Goal: Complete application form

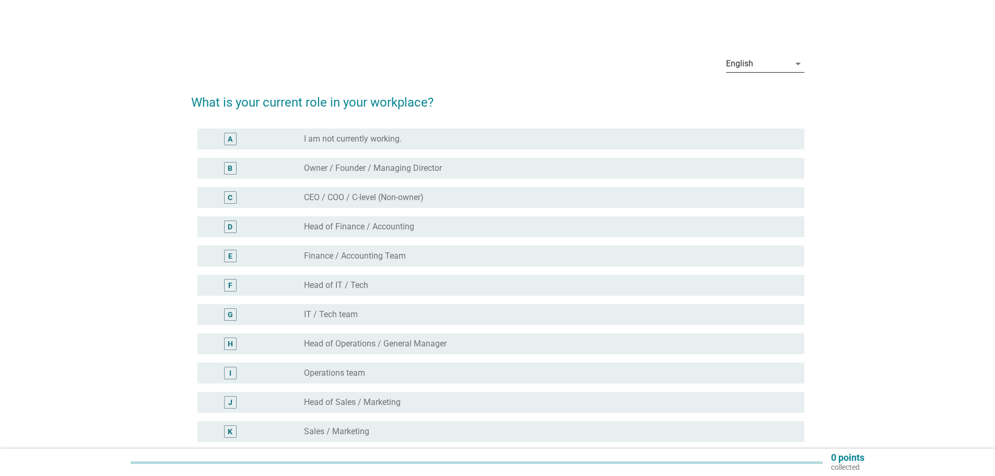
click at [789, 64] on div "English" at bounding box center [758, 63] width 64 height 17
click at [747, 123] on div "中文（简体）" at bounding box center [765, 122] width 62 height 13
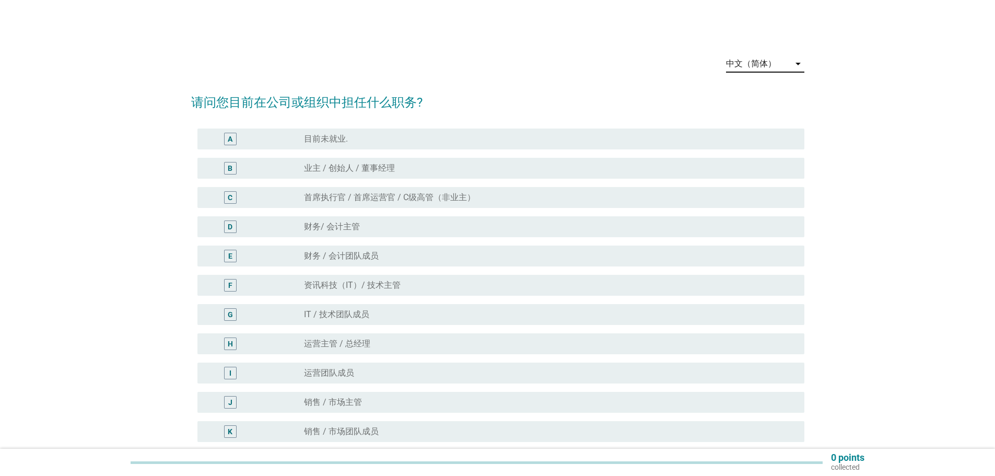
click at [333, 312] on label "IT / 技术团队成员" at bounding box center [336, 314] width 65 height 10
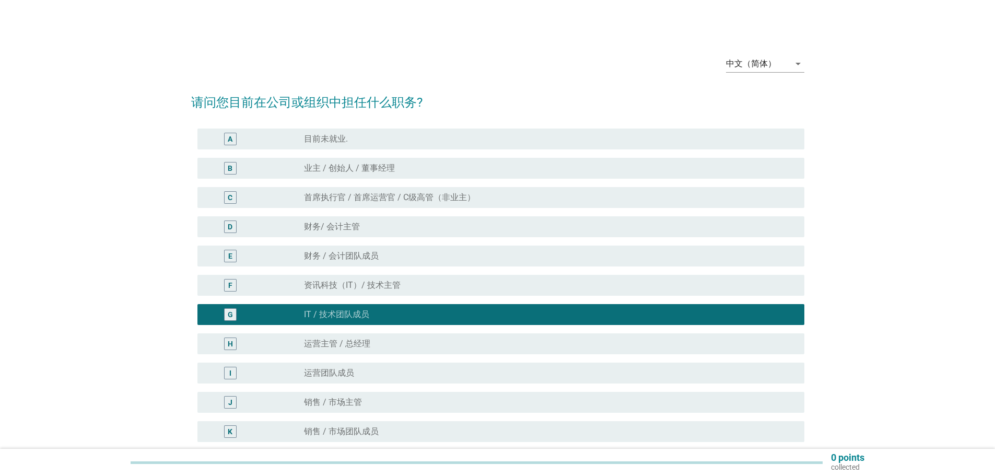
click at [354, 284] on label "资讯科技（IT）/ 技术主管" at bounding box center [352, 285] width 97 height 10
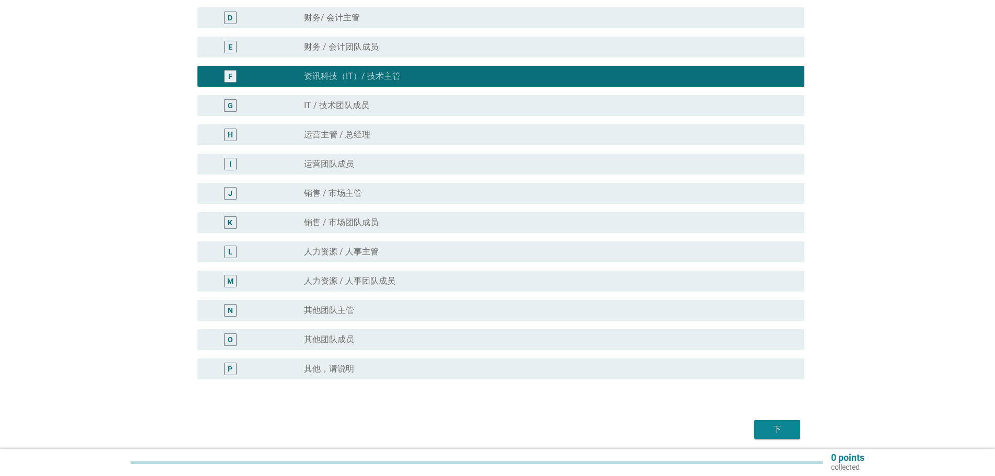
scroll to position [249, 0]
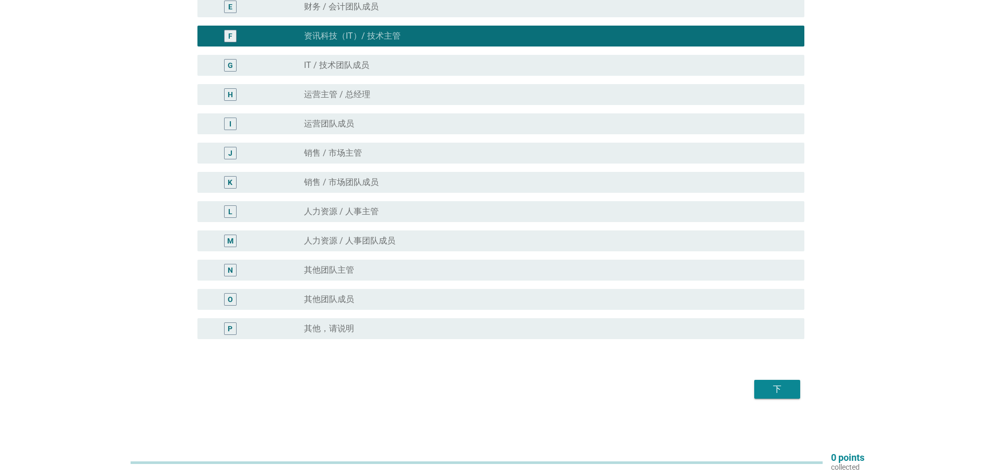
click at [790, 388] on div "下" at bounding box center [777, 389] width 29 height 13
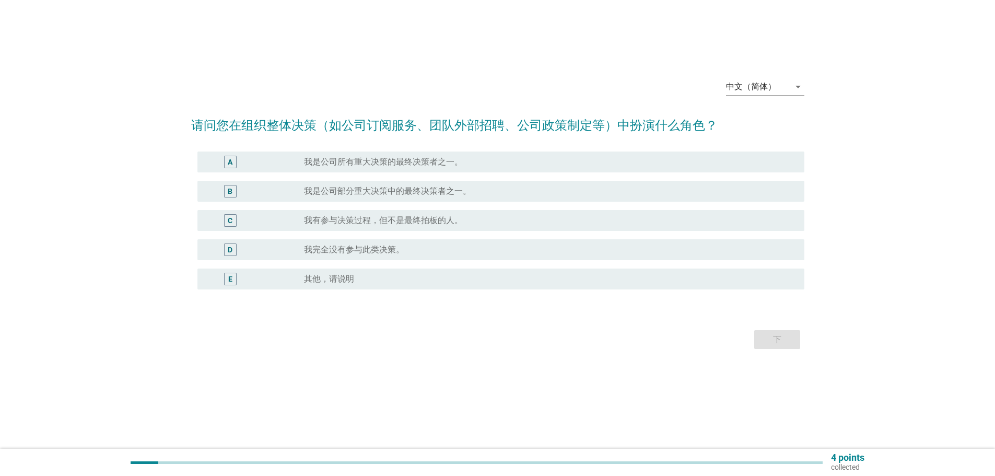
scroll to position [0, 0]
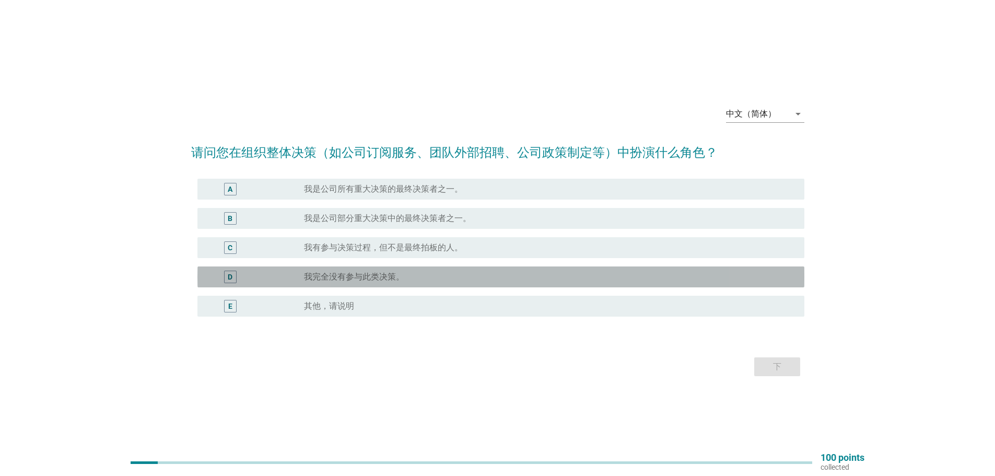
click at [345, 272] on label "我完全没有参与此类决策。" at bounding box center [354, 277] width 100 height 10
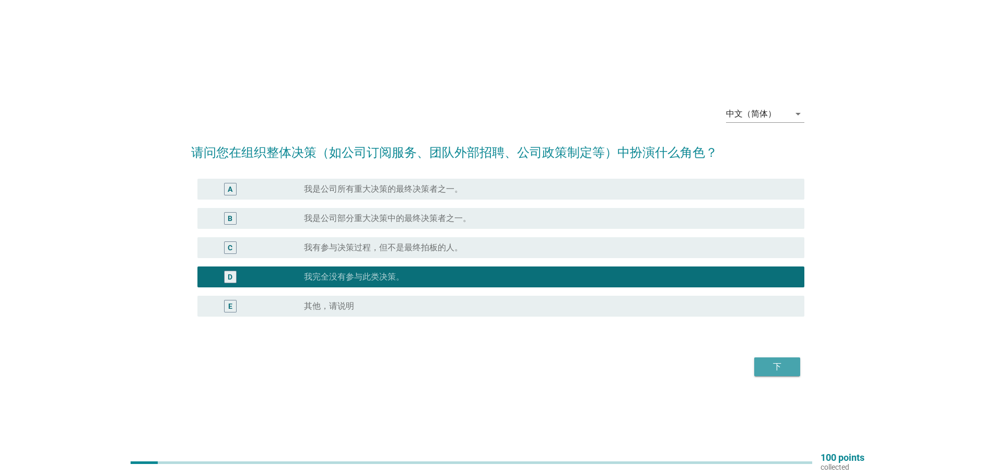
click at [778, 368] on div "下" at bounding box center [777, 366] width 29 height 13
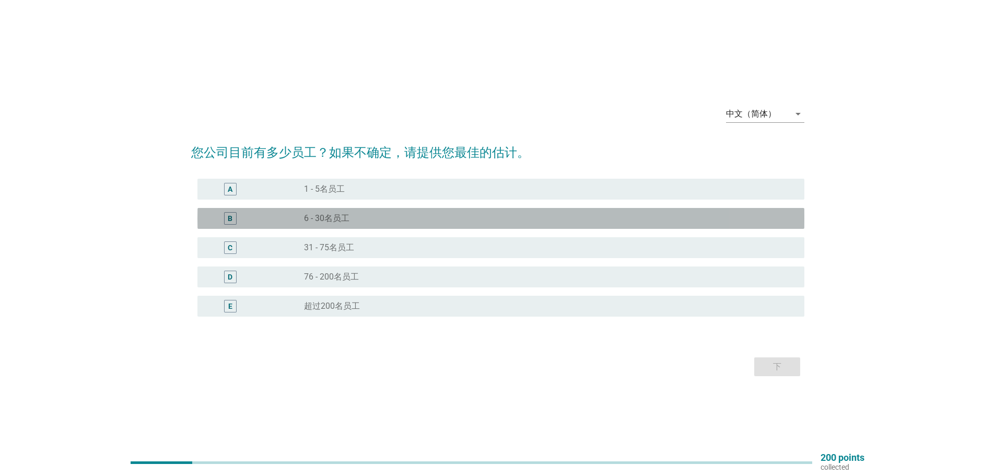
click at [337, 220] on label "6 - 30名员工" at bounding box center [326, 218] width 45 height 10
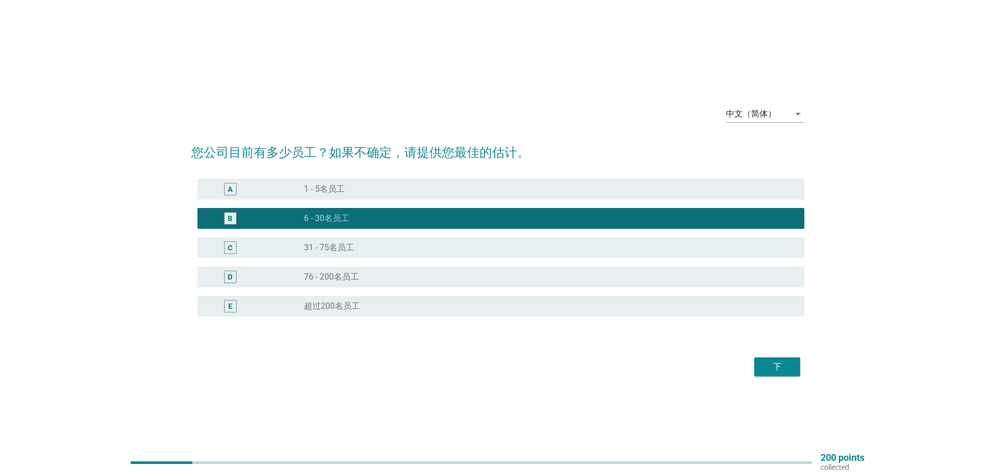
click at [773, 366] on div "下" at bounding box center [777, 366] width 29 height 13
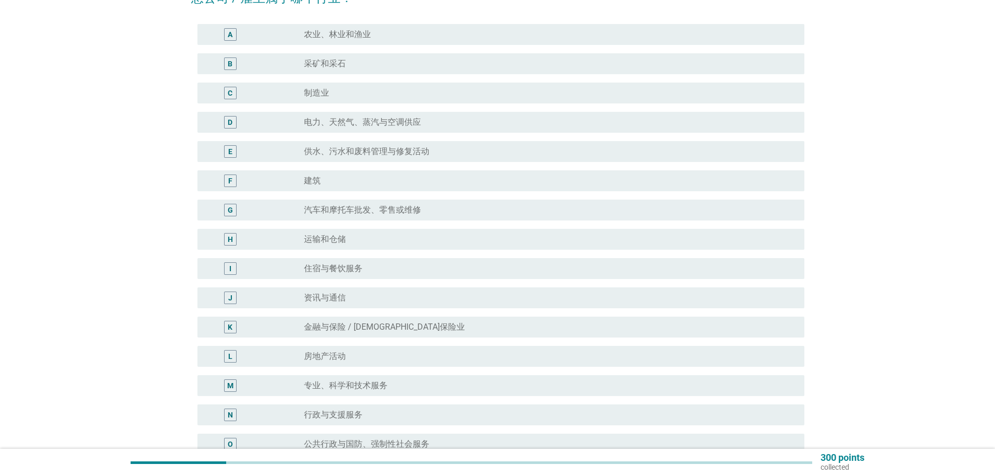
scroll to position [157, 0]
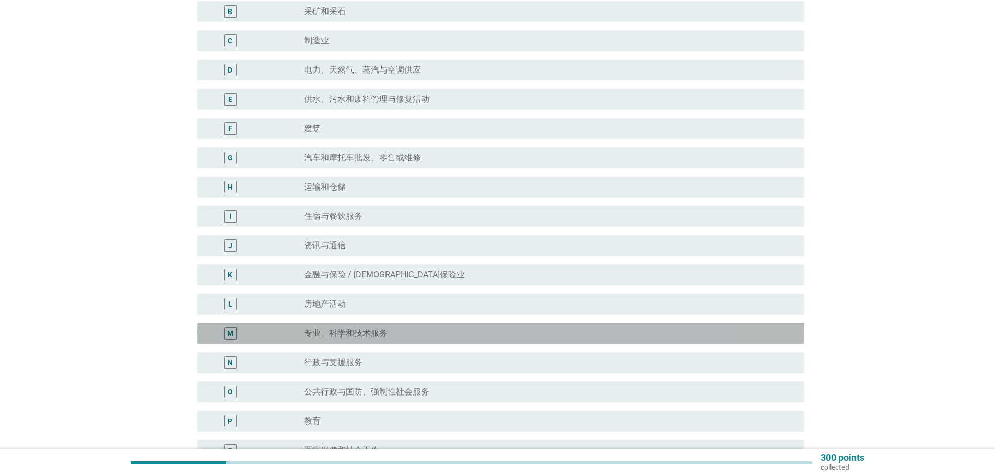
click at [342, 329] on label "专业、科学和技术服务" at bounding box center [346, 333] width 84 height 10
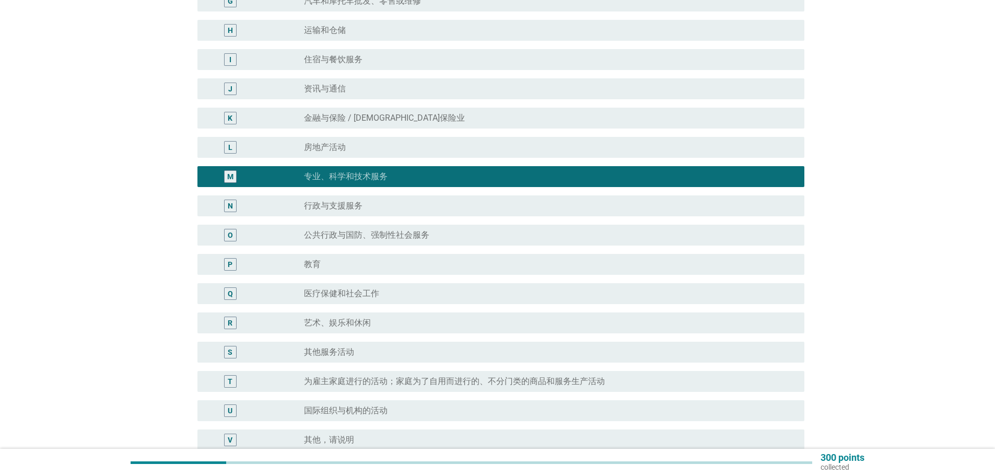
scroll to position [418, 0]
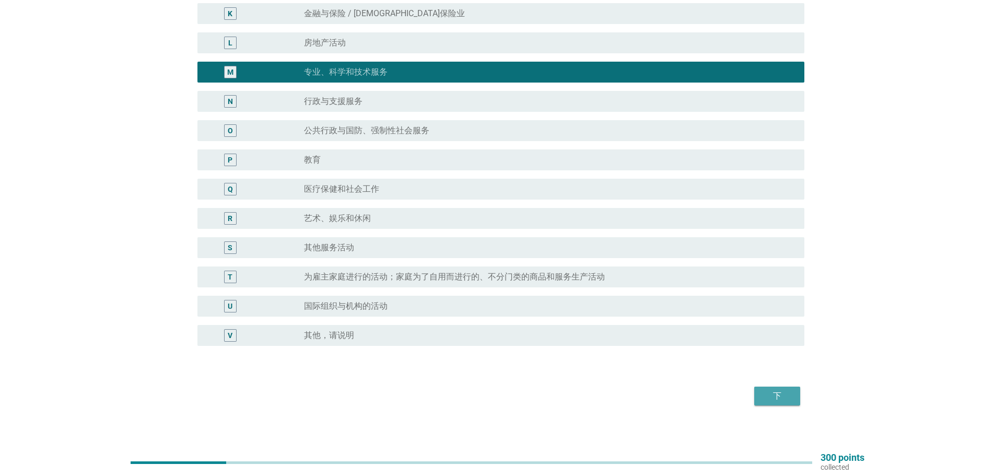
click at [786, 397] on div "下" at bounding box center [777, 396] width 29 height 13
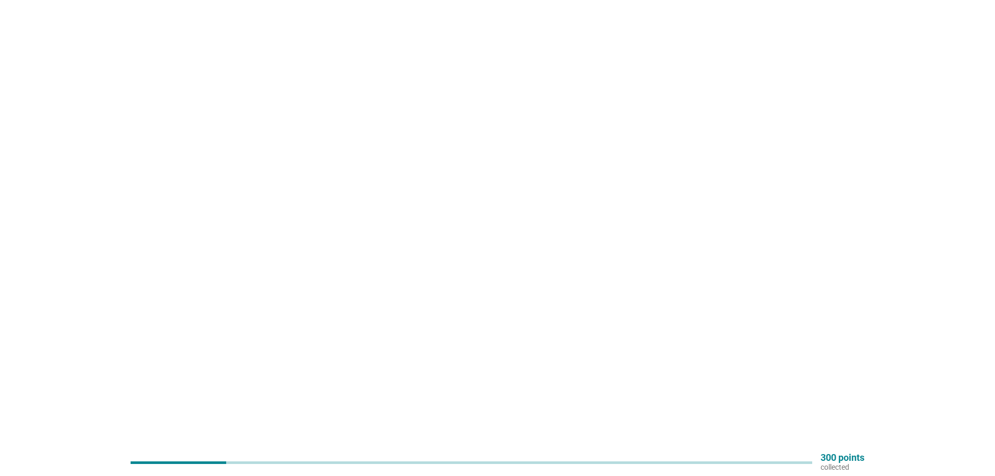
scroll to position [0, 0]
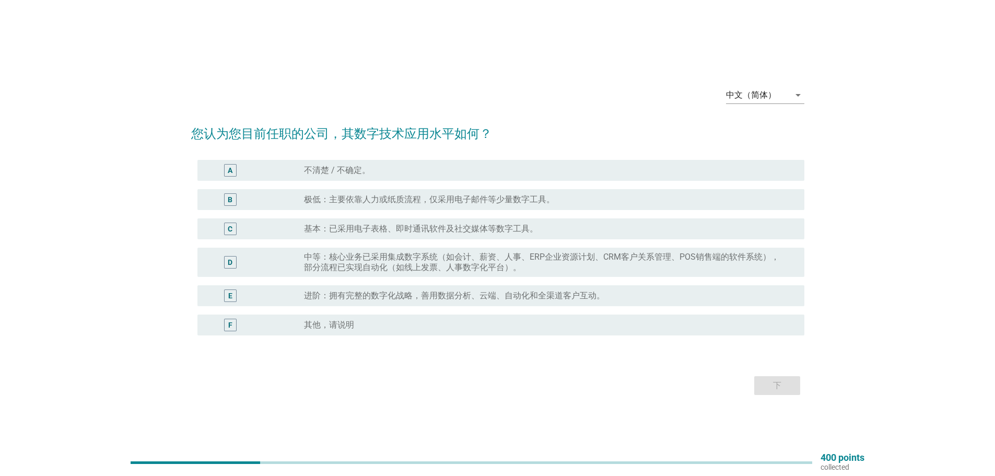
click at [476, 257] on label "中等：核心业务已采用集成数字系统（如会计、薪资、人事、ERP企业资源计划、CRM客户关系管理、POS销售端的软件系统），部分流程已实现自动化（如线上发票、人事…" at bounding box center [546, 262] width 484 height 21
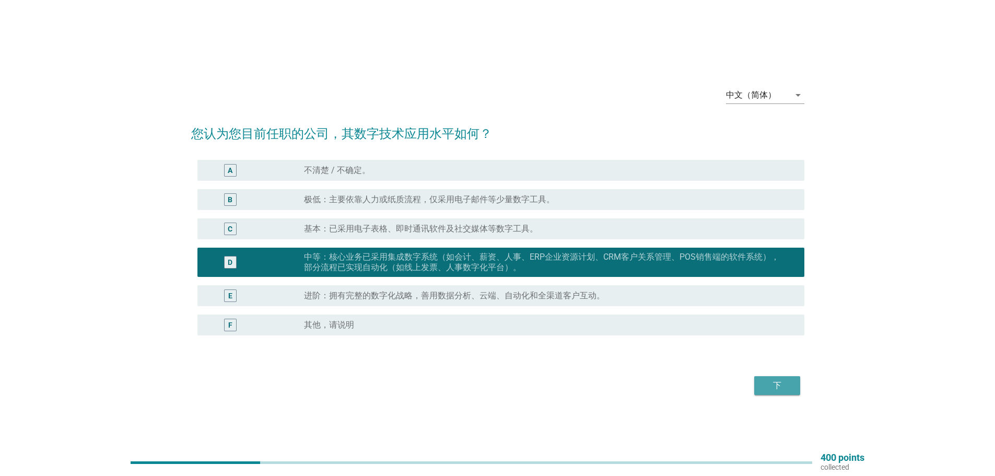
click at [782, 385] on div "下" at bounding box center [777, 385] width 29 height 13
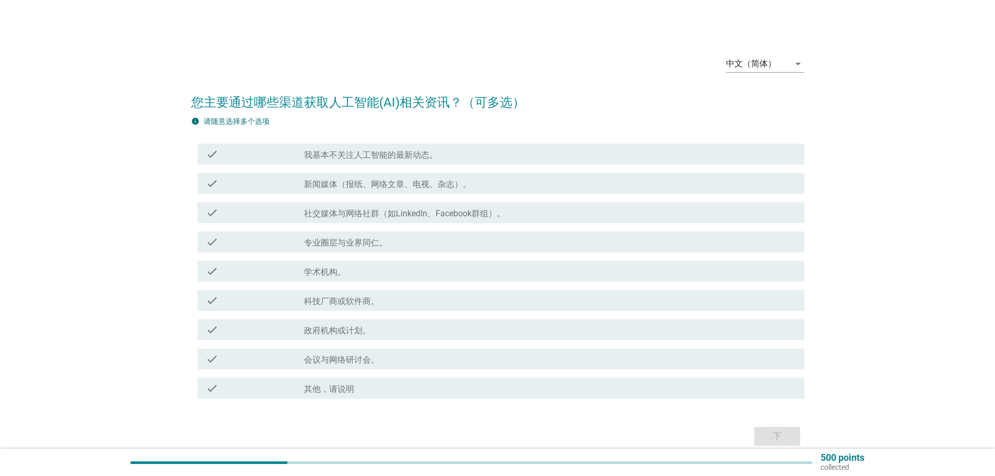
click at [357, 182] on label "新闻媒体（报纸、网络文章、电视、杂志）。" at bounding box center [387, 184] width 167 height 10
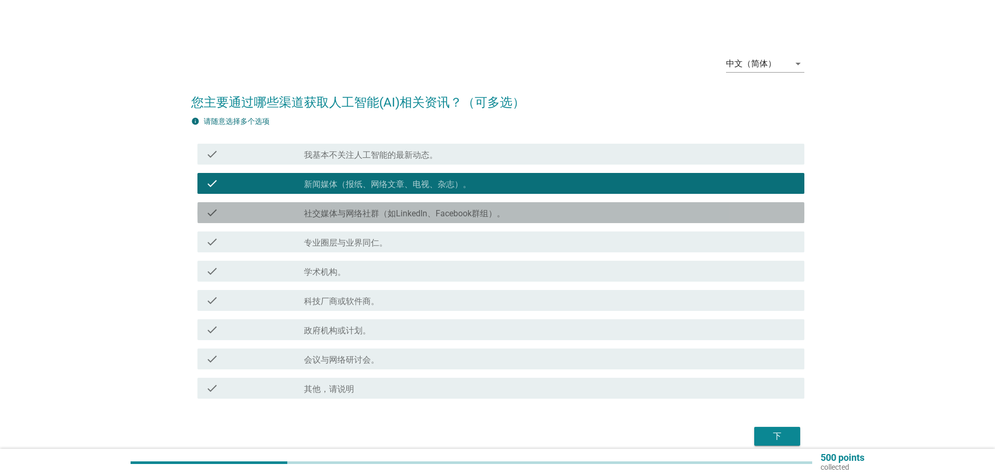
click at [357, 209] on label "社交媒体与网络社群（如LinkedIn、Facebook群组）。" at bounding box center [404, 213] width 201 height 10
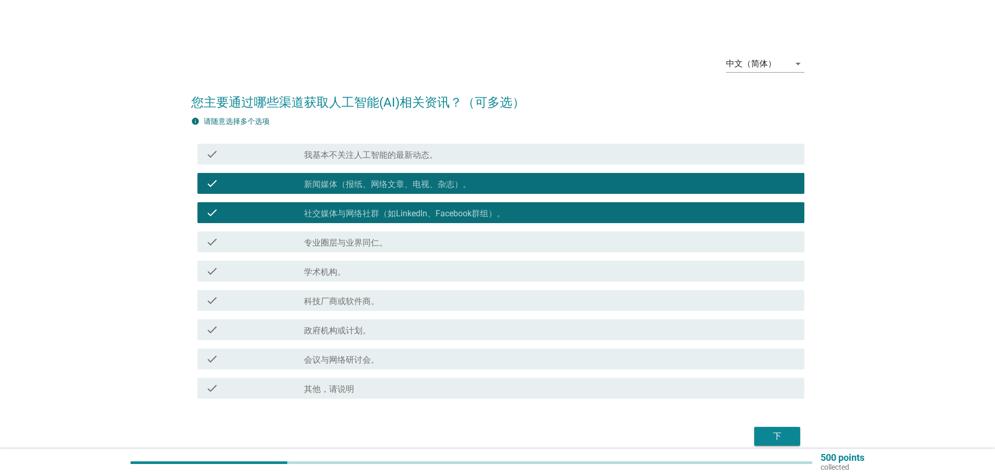
scroll to position [47, 0]
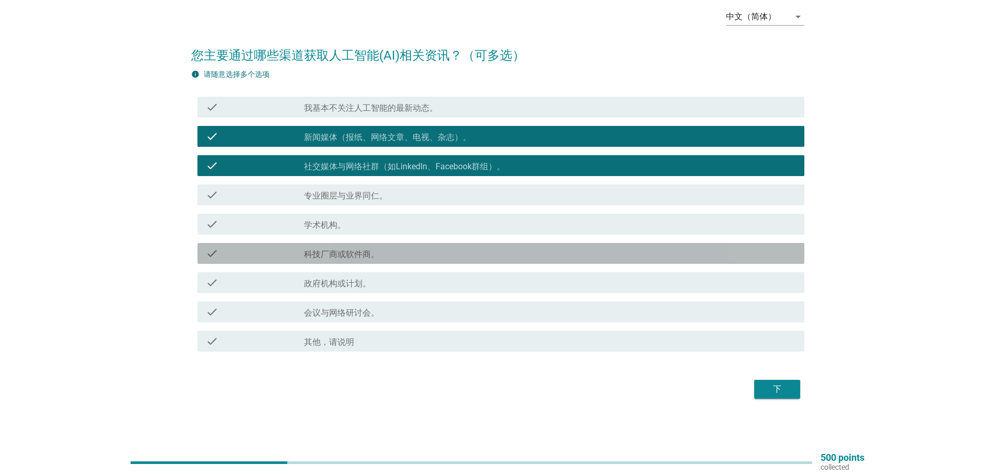
click at [340, 250] on label "科技厂商或软件商。" at bounding box center [341, 254] width 75 height 10
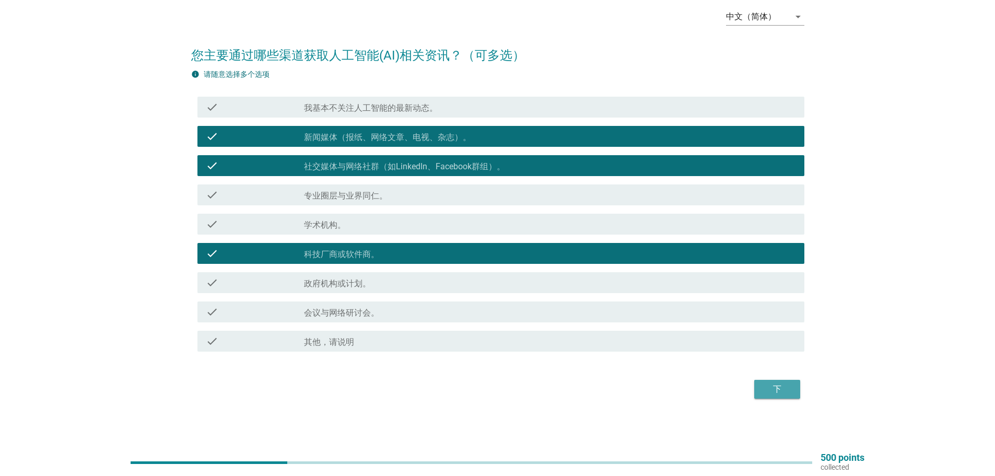
click at [775, 386] on div "下" at bounding box center [777, 389] width 29 height 13
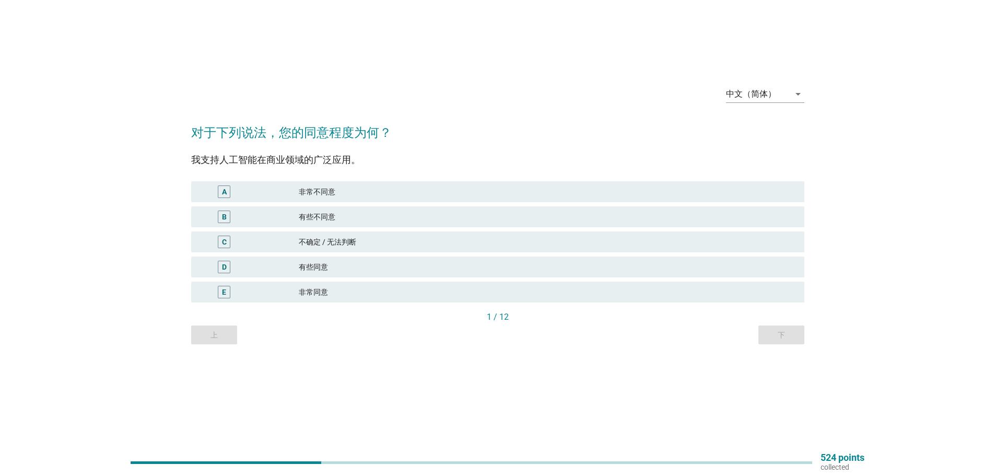
scroll to position [0, 0]
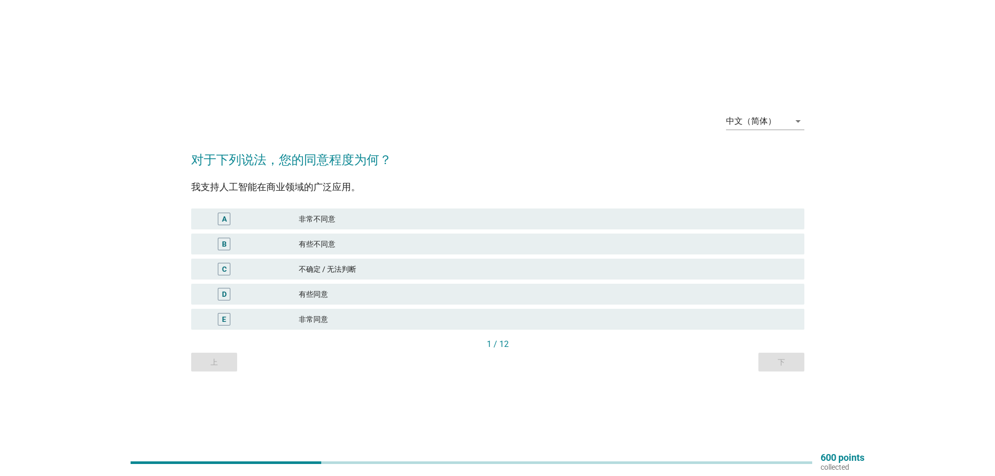
click at [307, 318] on div "非常同意" at bounding box center [547, 319] width 497 height 13
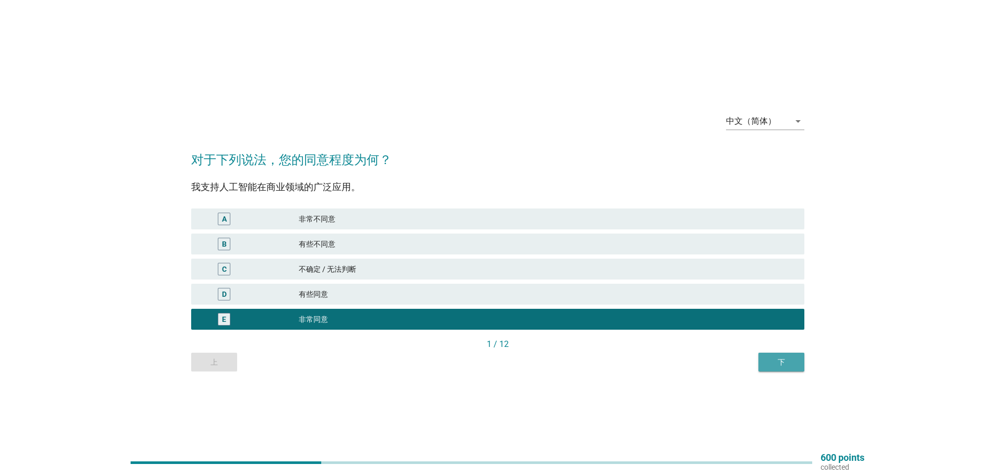
click at [772, 359] on div "下" at bounding box center [781, 362] width 29 height 11
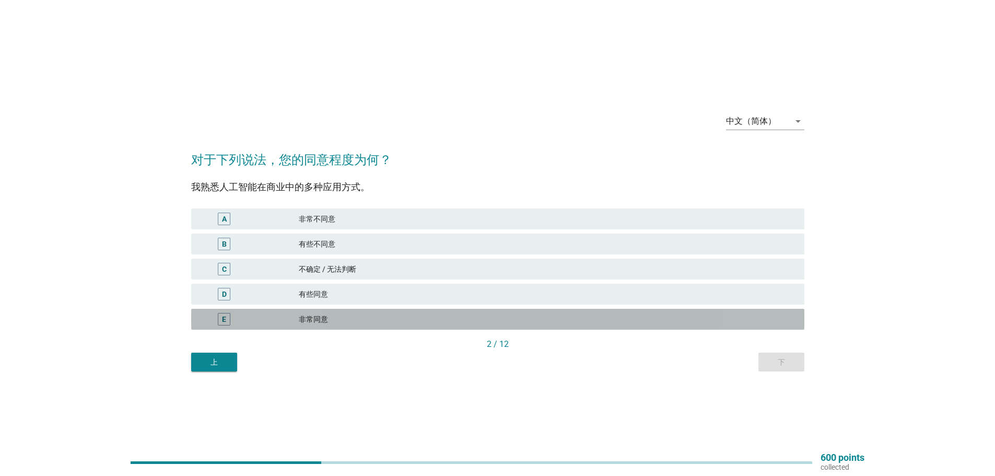
click at [315, 317] on div "非常同意" at bounding box center [547, 319] width 497 height 13
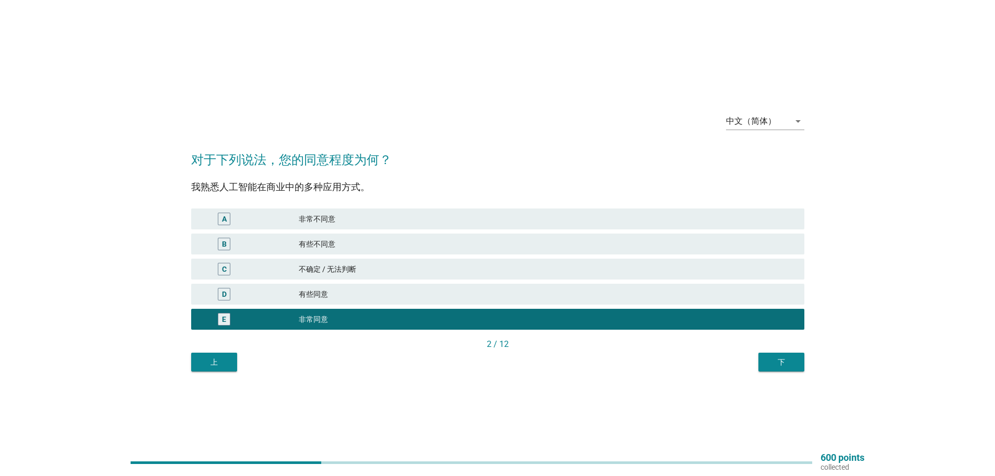
click at [788, 362] on div "下" at bounding box center [781, 362] width 29 height 11
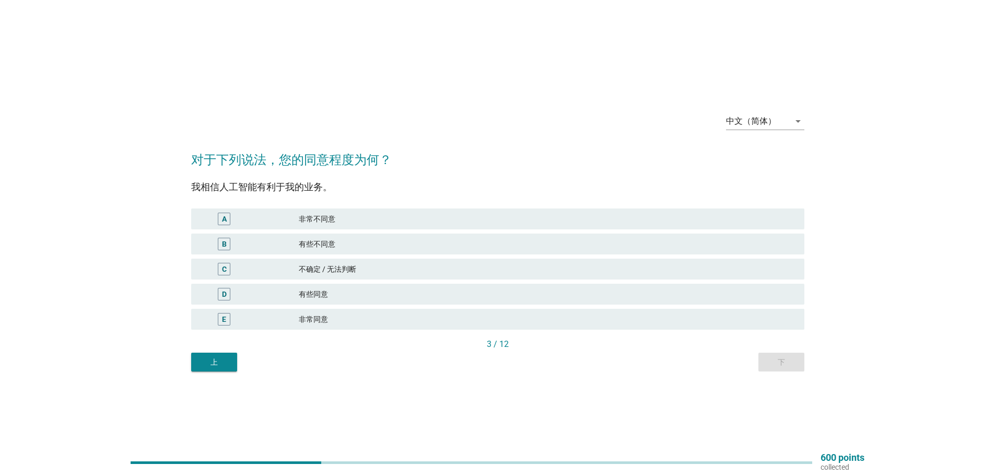
click at [320, 317] on div "非常同意" at bounding box center [547, 319] width 497 height 13
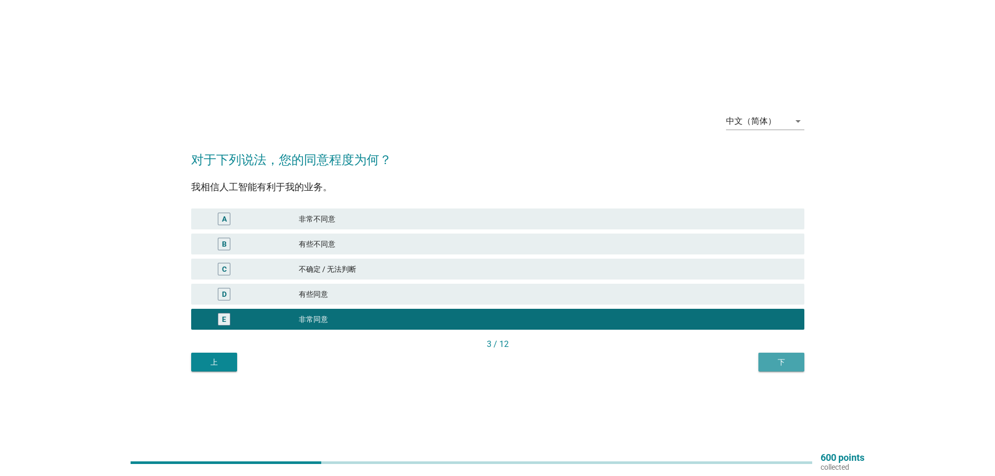
click at [786, 362] on div "下" at bounding box center [781, 362] width 29 height 11
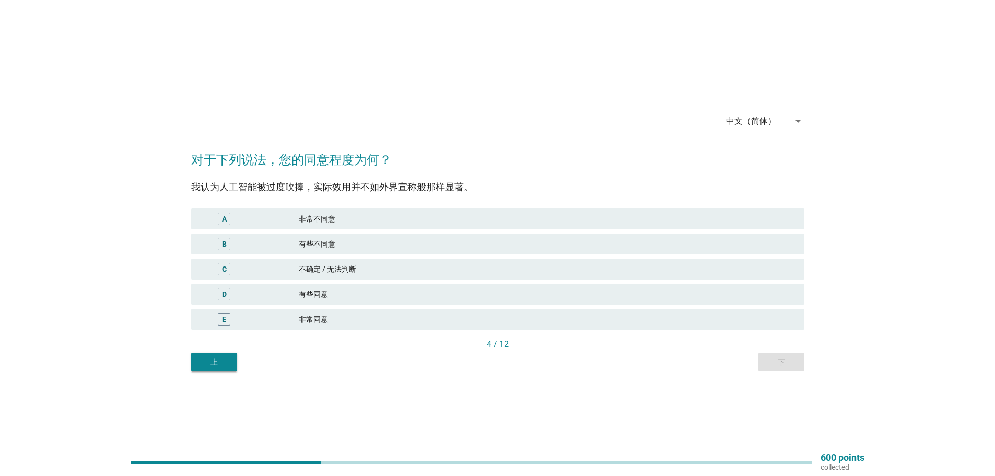
click at [311, 214] on div "非常不同意" at bounding box center [547, 219] width 497 height 13
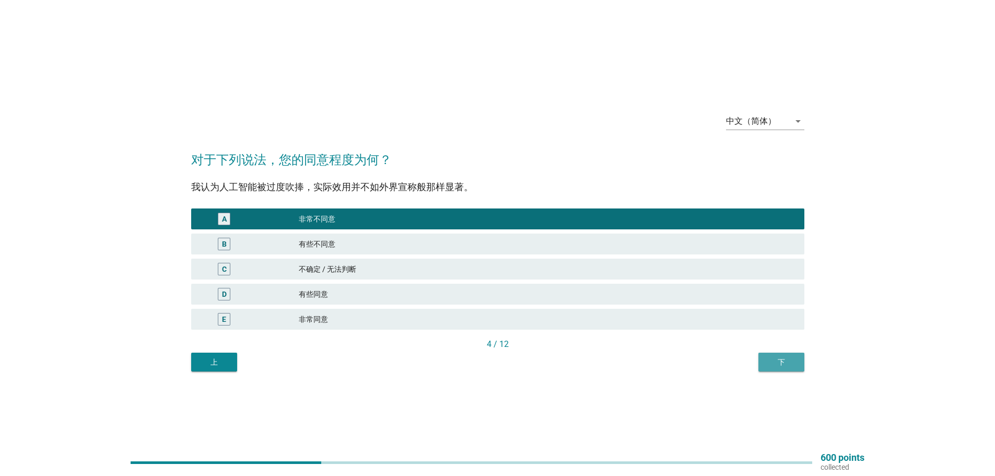
click at [774, 357] on div "下" at bounding box center [781, 362] width 29 height 11
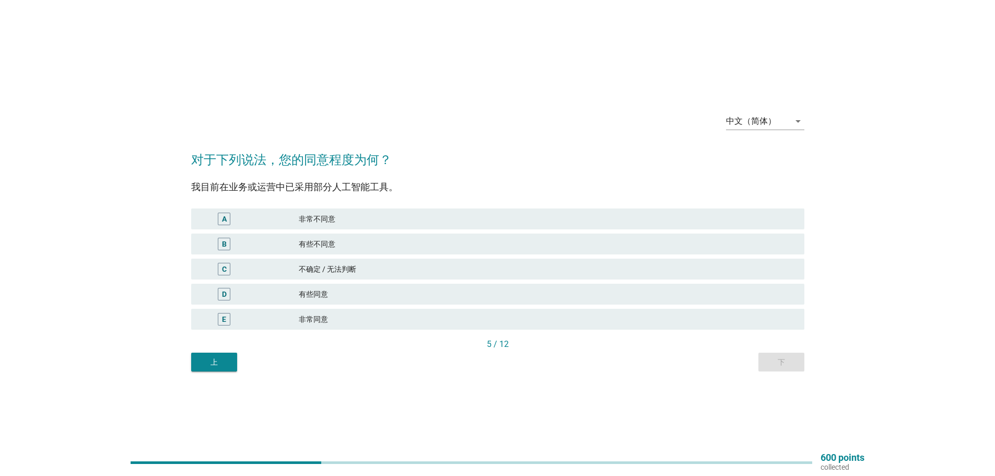
click at [309, 292] on div "有些同意" at bounding box center [547, 294] width 497 height 13
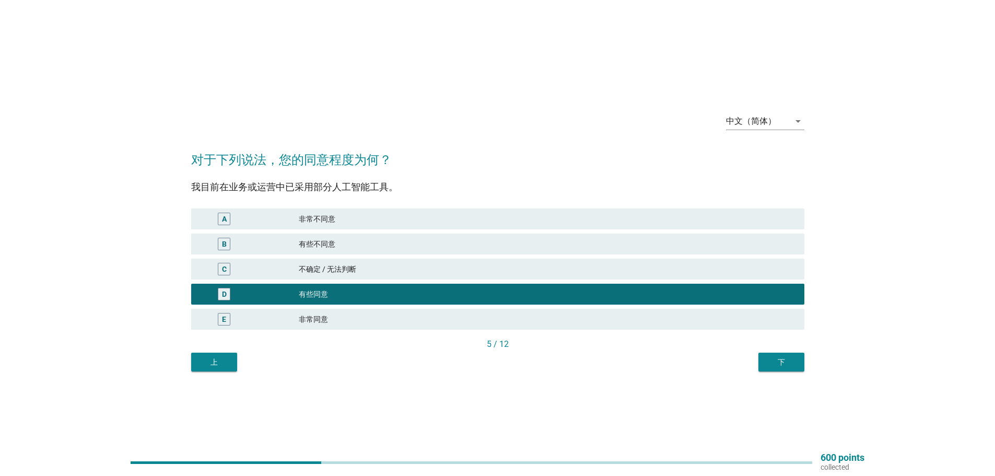
click at [775, 358] on div "下" at bounding box center [781, 362] width 29 height 11
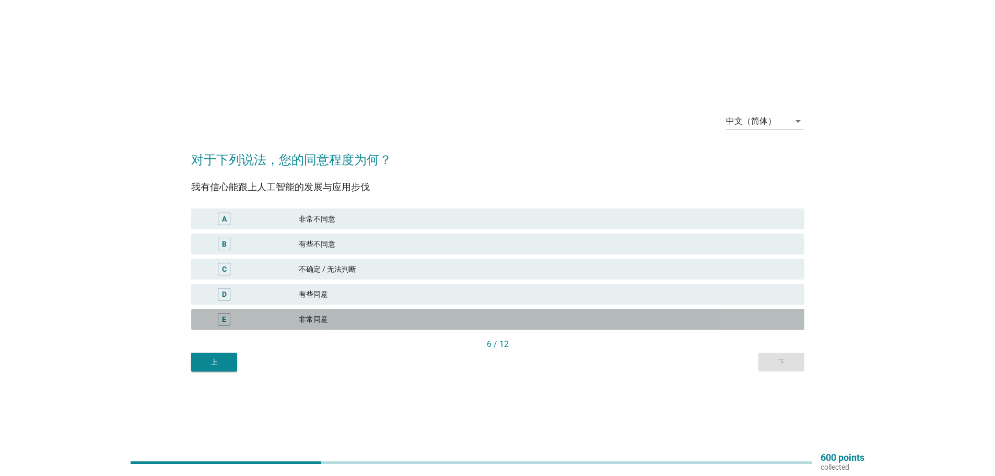
click at [318, 319] on div "非常同意" at bounding box center [547, 319] width 497 height 13
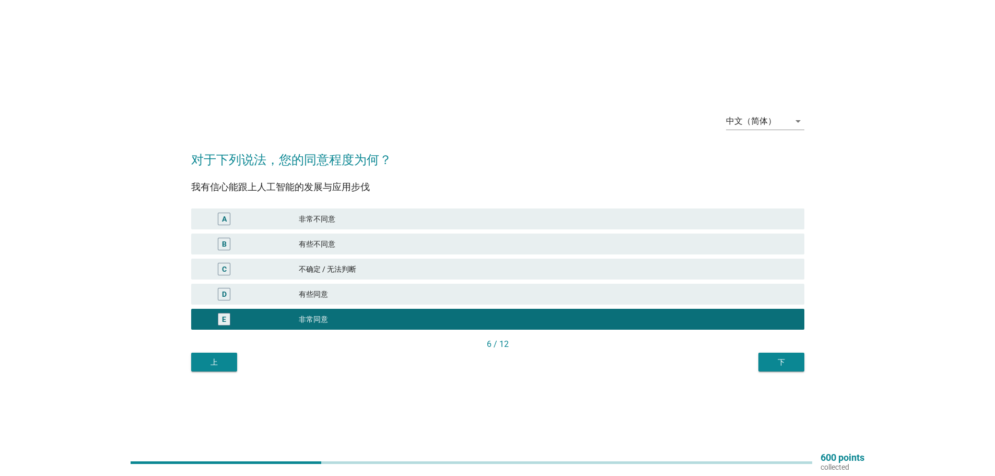
click at [794, 366] on div "下" at bounding box center [781, 362] width 29 height 11
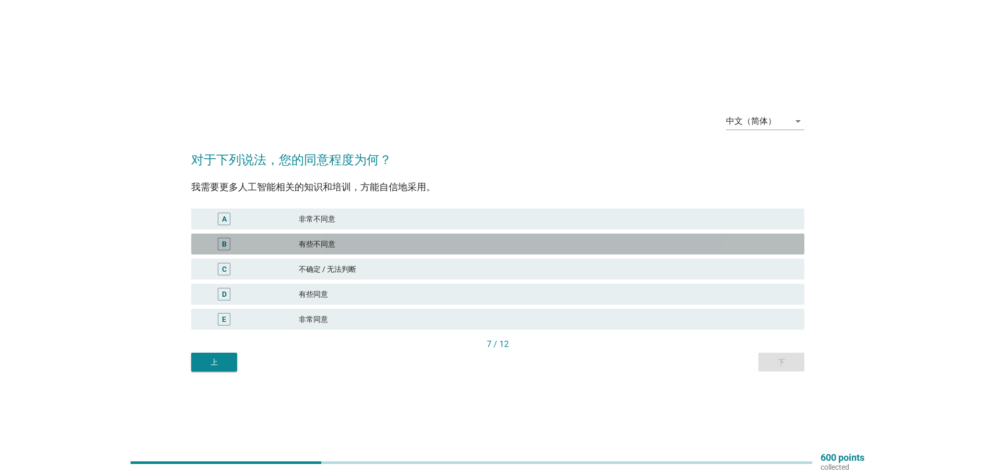
click at [324, 244] on div "有些不同意" at bounding box center [547, 244] width 497 height 13
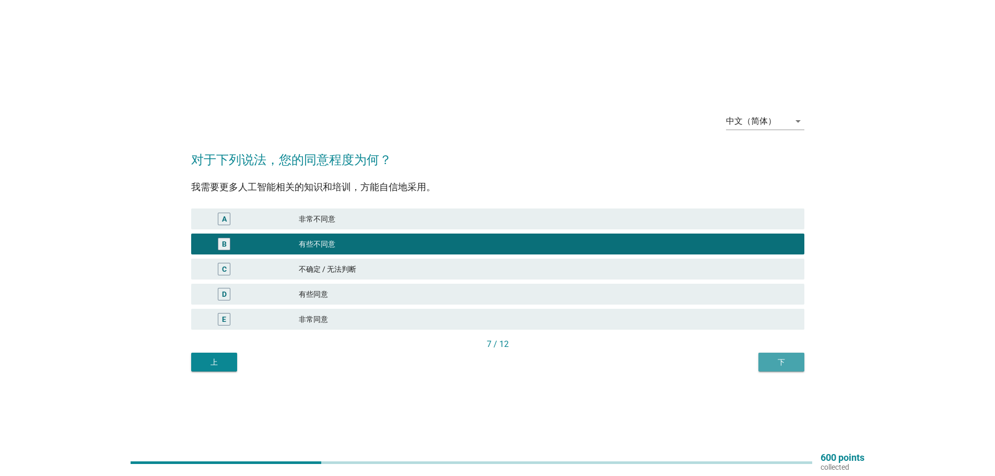
click at [788, 360] on div "下" at bounding box center [781, 362] width 29 height 11
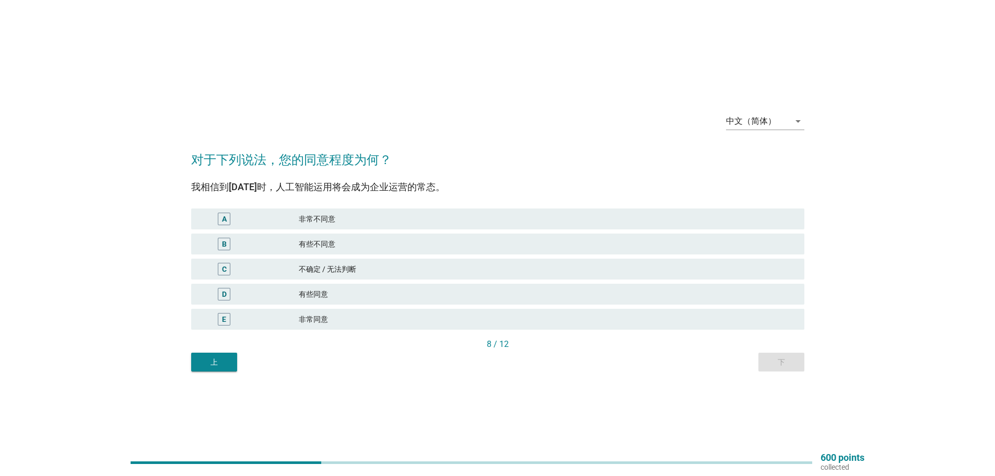
click at [311, 318] on div "非常同意" at bounding box center [547, 319] width 497 height 13
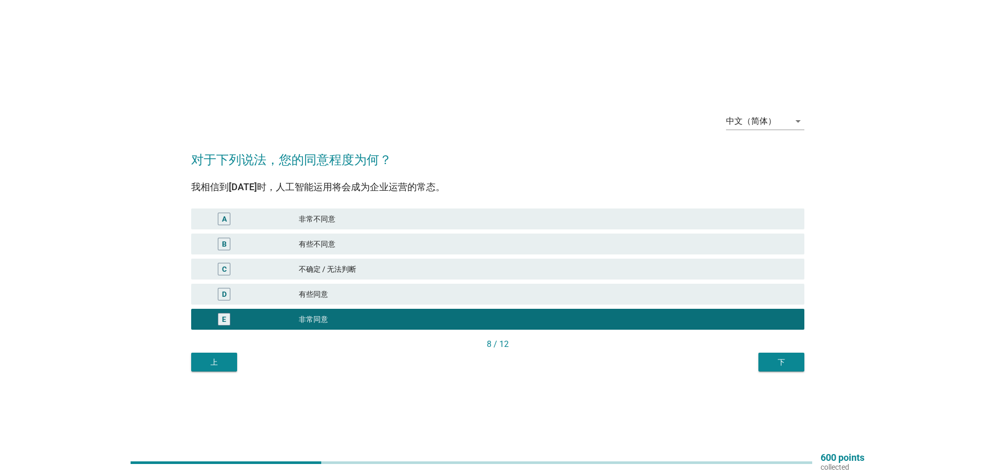
click at [777, 365] on div "下" at bounding box center [781, 362] width 29 height 11
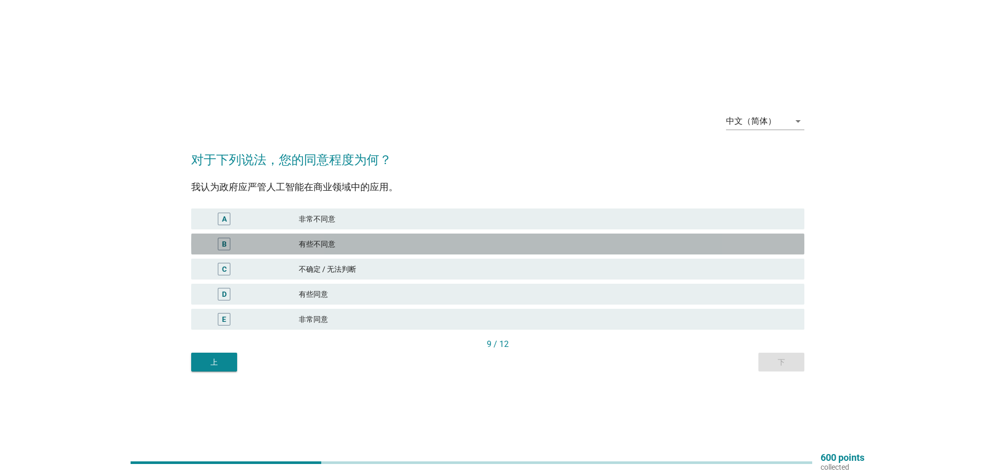
click at [318, 241] on div "有些不同意" at bounding box center [547, 244] width 497 height 13
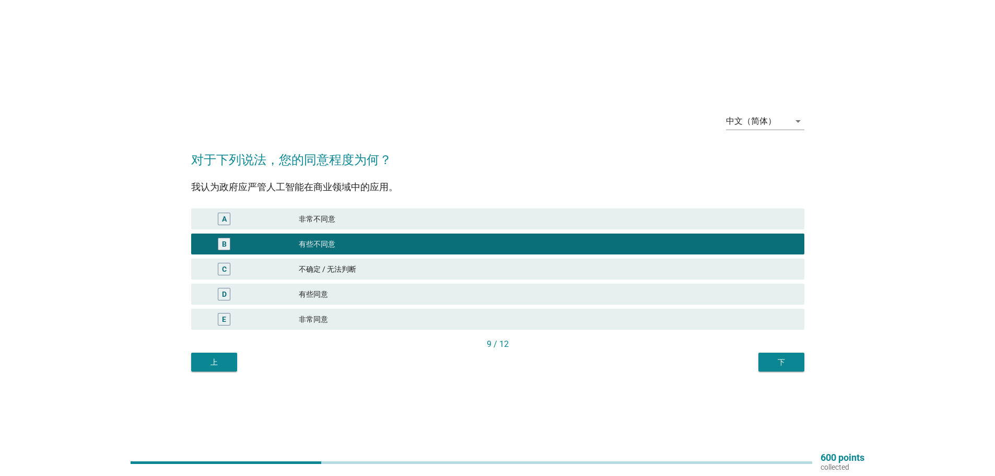
click at [318, 215] on div "非常不同意" at bounding box center [547, 219] width 497 height 13
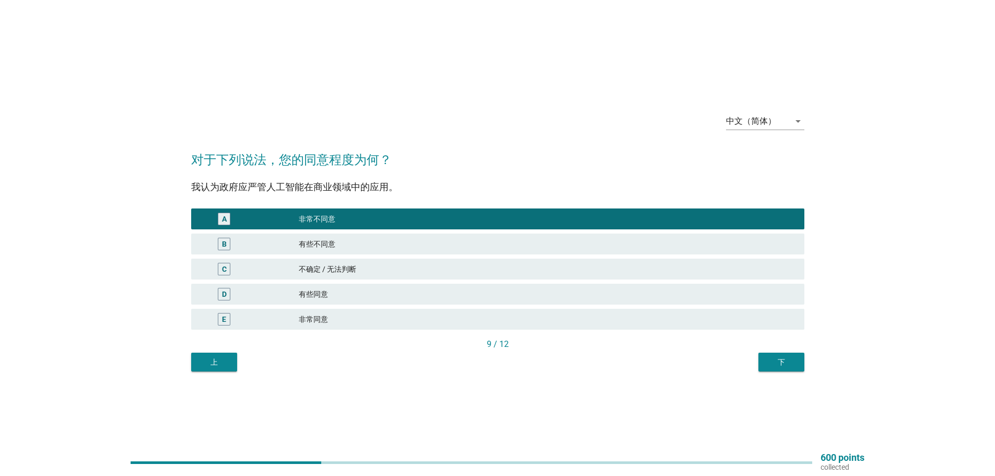
click at [785, 359] on div "下" at bounding box center [781, 362] width 29 height 11
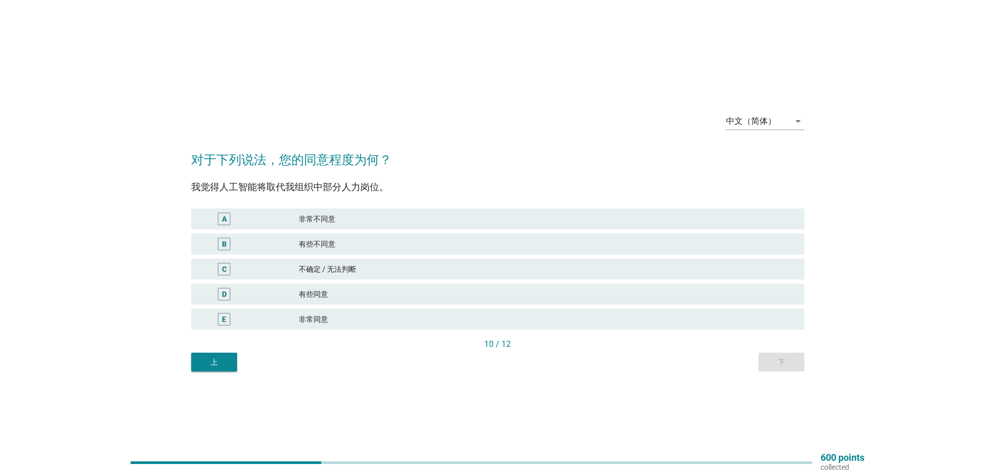
click at [313, 293] on div "有些同意" at bounding box center [547, 294] width 497 height 13
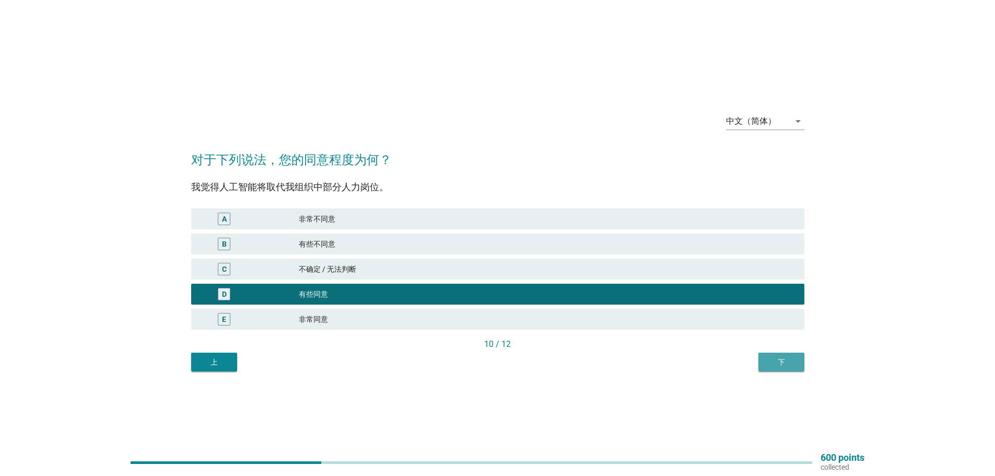
click at [776, 363] on div "下" at bounding box center [781, 362] width 29 height 11
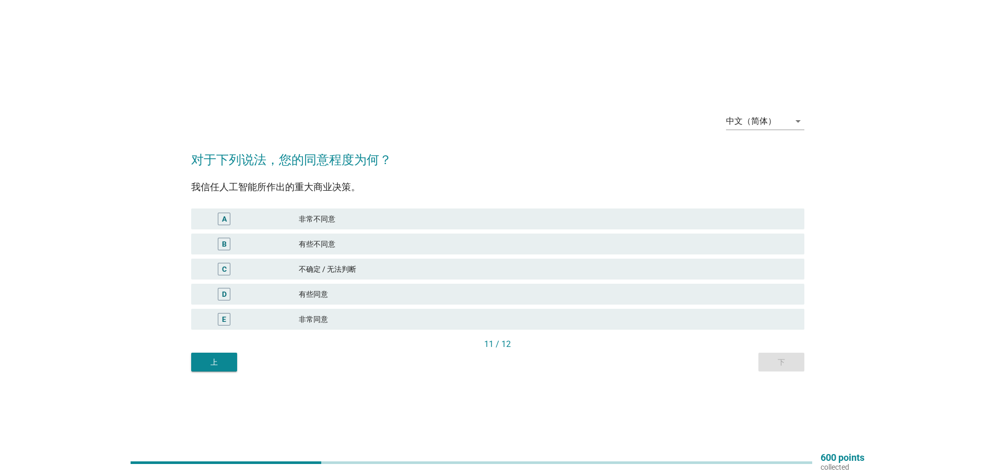
click at [314, 320] on div "非常同意" at bounding box center [547, 319] width 497 height 13
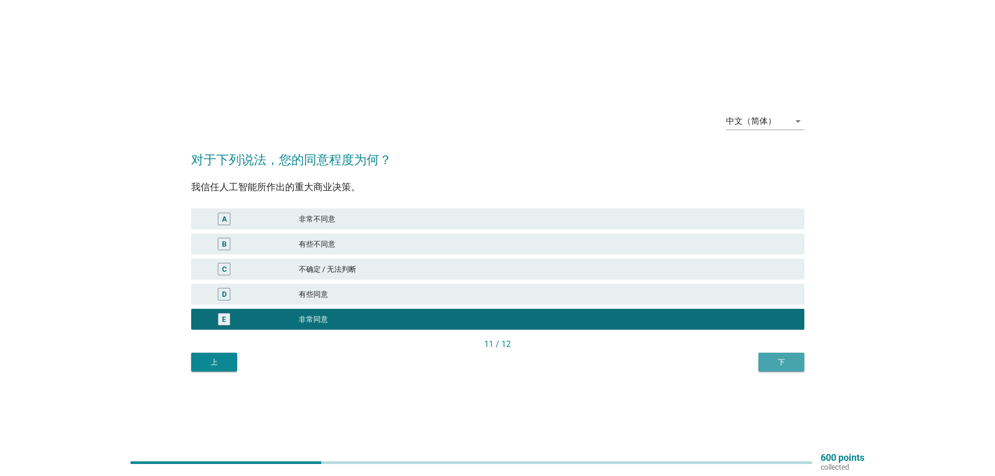
click at [779, 359] on div "下" at bounding box center [781, 362] width 29 height 11
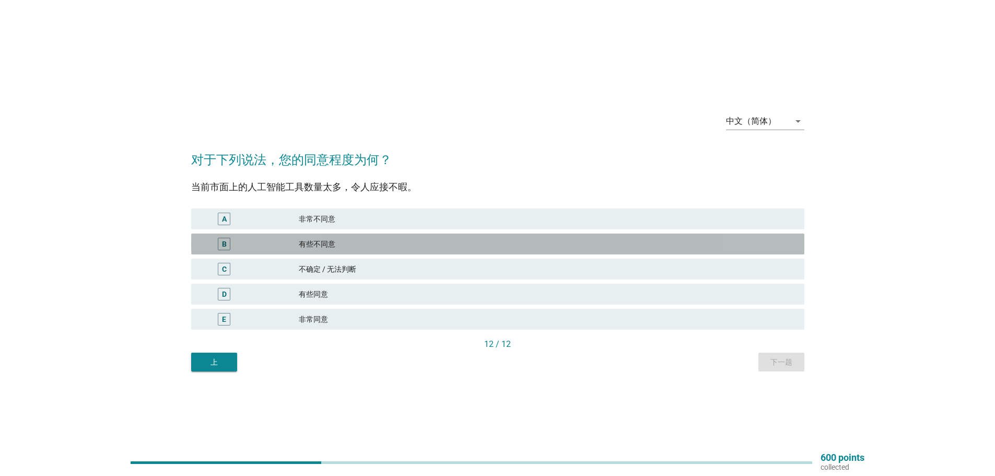
drag, startPoint x: 318, startPoint y: 241, endPoint x: 356, endPoint y: 270, distance: 48.1
click at [318, 242] on div "有些不同意" at bounding box center [547, 244] width 497 height 13
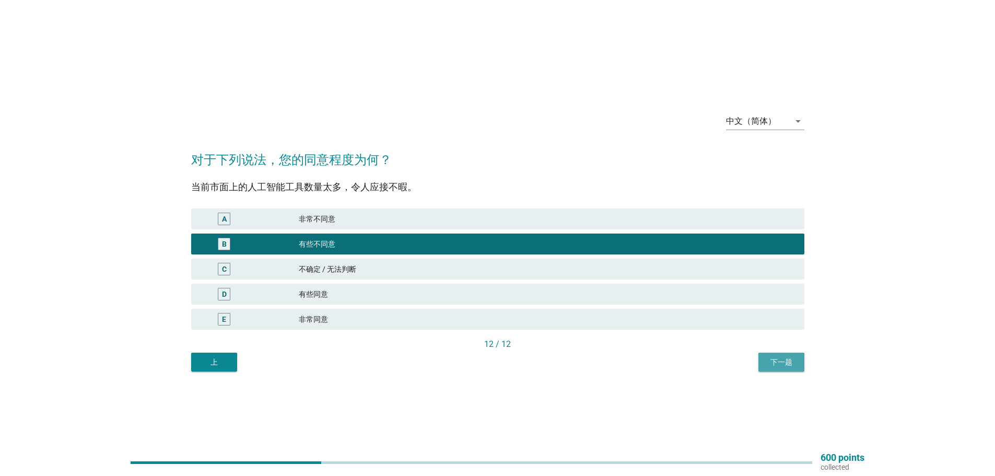
click at [784, 360] on div "下一题" at bounding box center [781, 362] width 29 height 11
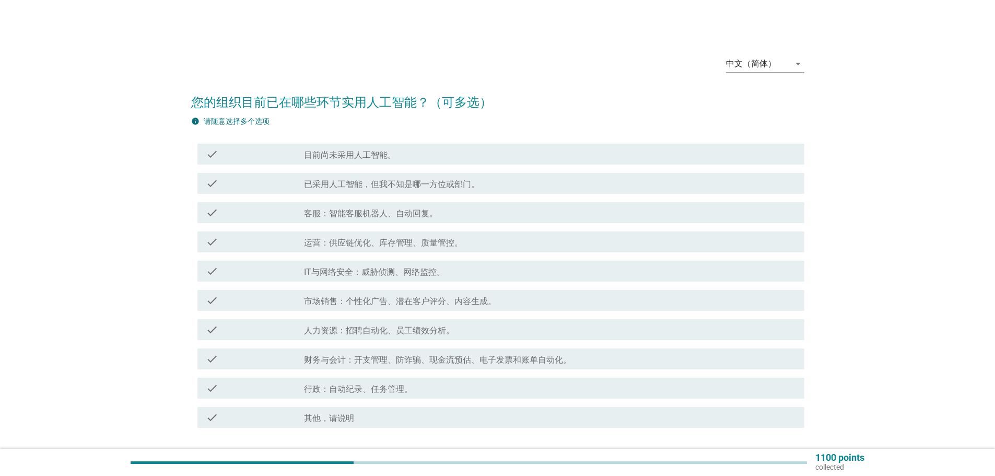
scroll to position [52, 0]
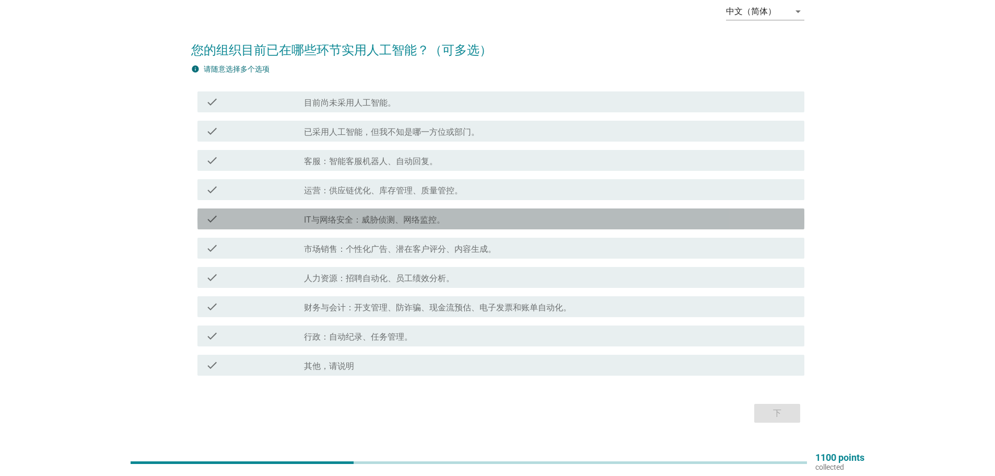
click at [406, 215] on label "IT与网络安全：威胁侦测、网络监控。" at bounding box center [374, 220] width 141 height 10
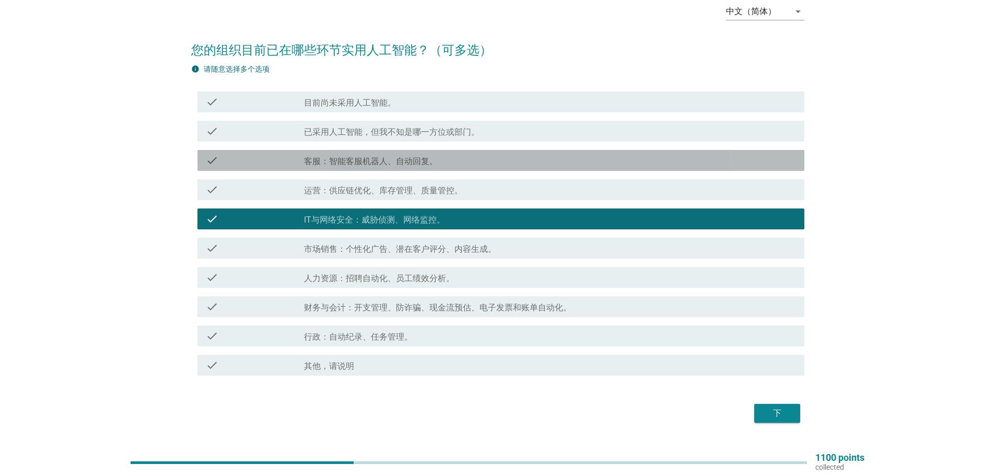
click at [397, 160] on label "客服：智能客服机器人、自动回复。" at bounding box center [371, 161] width 134 height 10
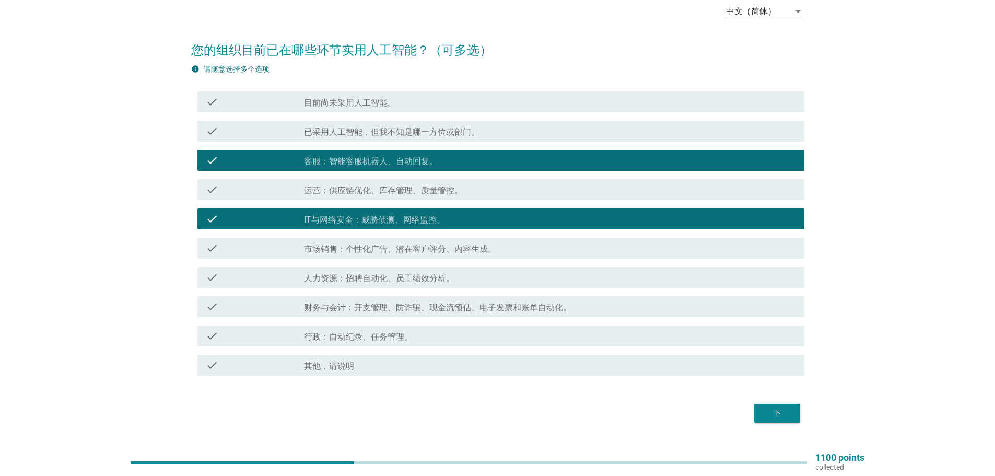
scroll to position [76, 0]
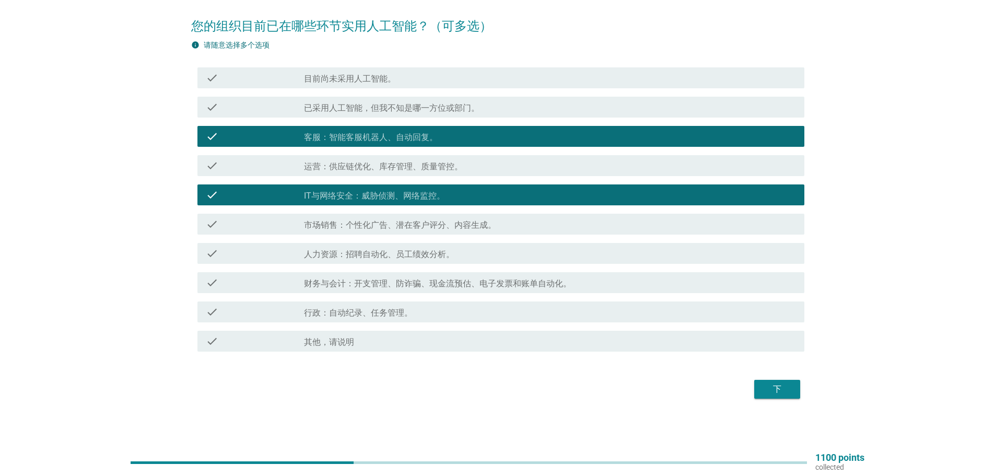
click at [423, 136] on label "客服：智能客服机器人、自动回复。" at bounding box center [371, 137] width 134 height 10
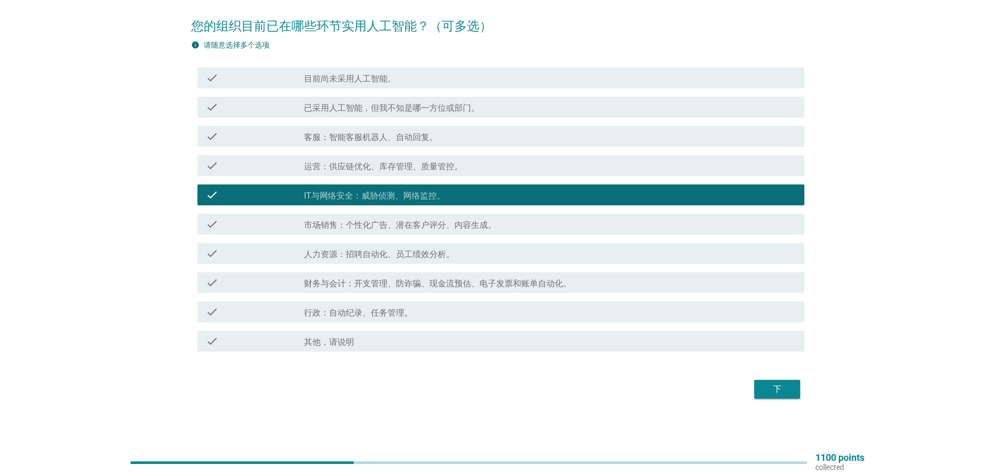
click at [418, 225] on label "市场销售：个性化广告、潜在客户评分、内容生成。" at bounding box center [400, 225] width 192 height 10
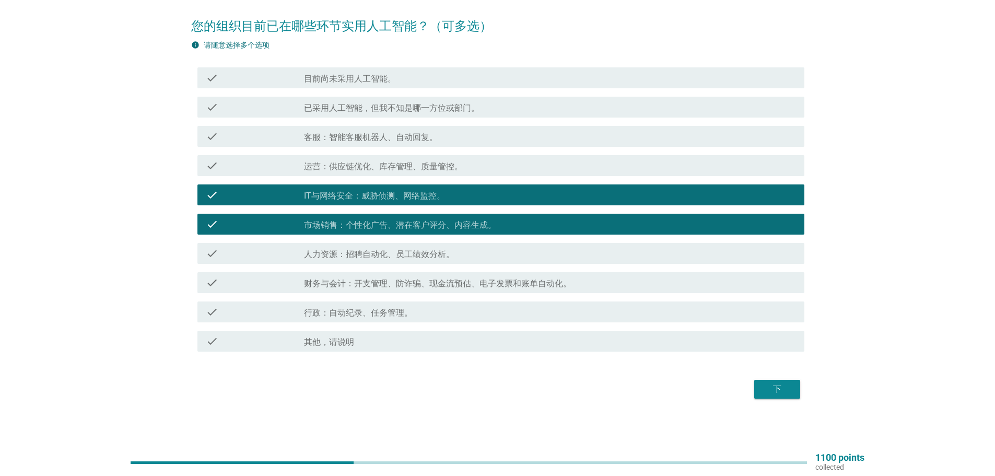
click at [781, 387] on div "下" at bounding box center [777, 389] width 29 height 13
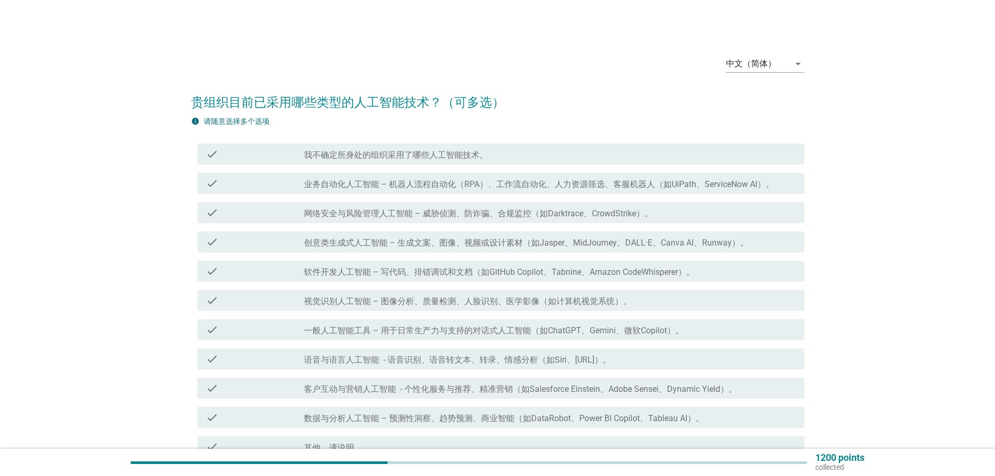
scroll to position [104, 0]
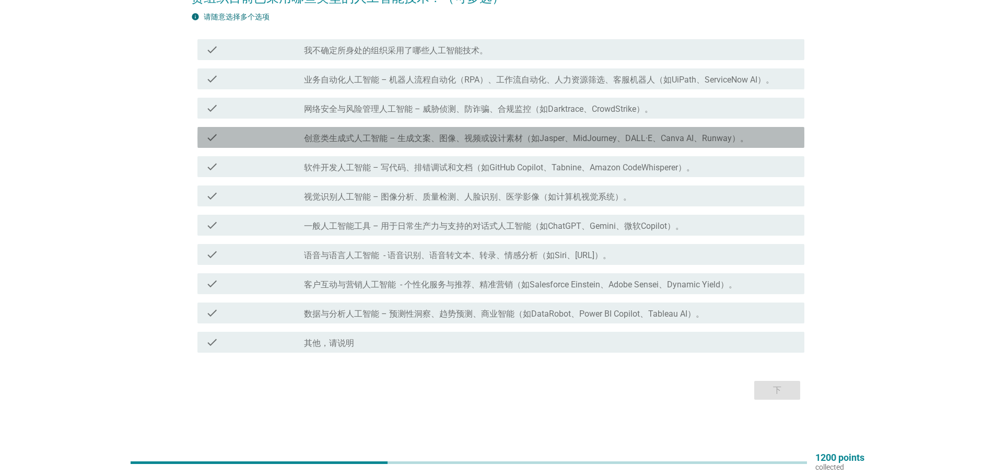
click at [468, 134] on label "创意类生成式人工智能 – 生成文案、图像、视频或设计素材（如Jasper、MidJourney、DALL·E、Canva AI、Runway）。" at bounding box center [526, 138] width 445 height 10
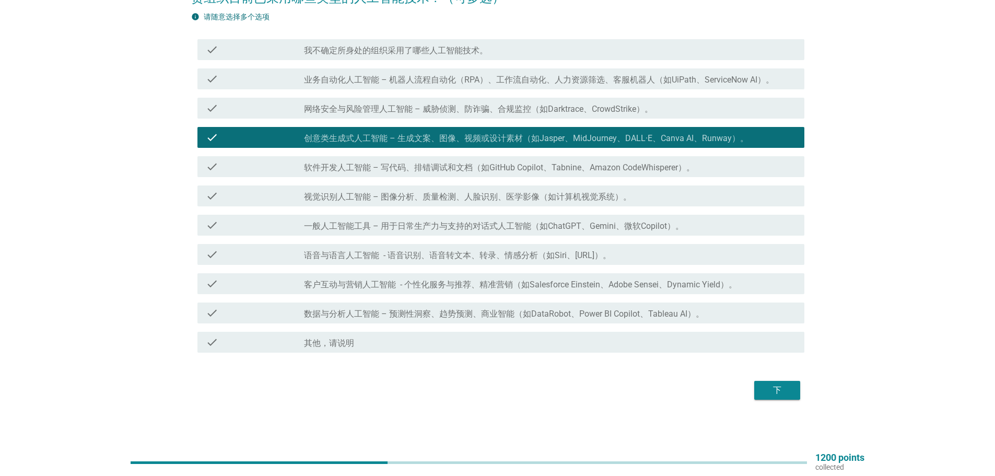
click at [471, 225] on label "一般人工智能工具 – 用于日常生产力与支持的对话式人工智能（如ChatGPT、Gemini、微软Copilot）。" at bounding box center [494, 226] width 380 height 10
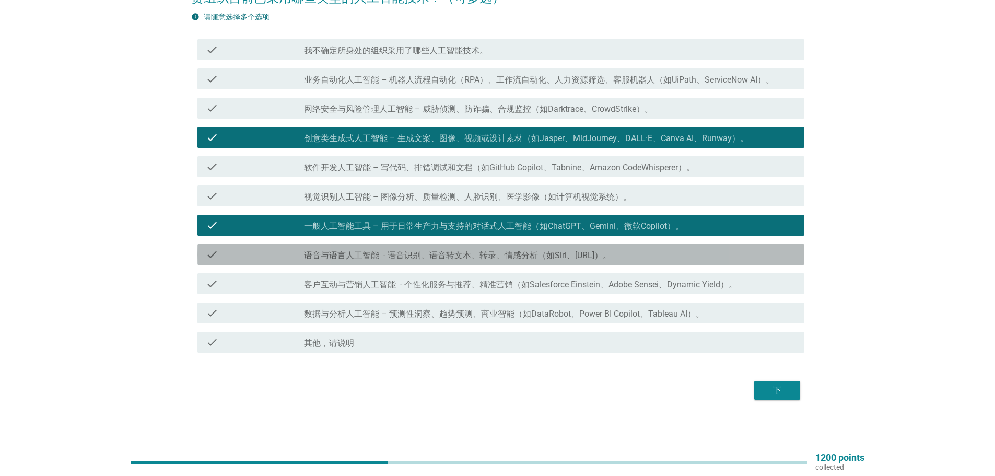
click at [458, 252] on label "语音与语言人工智能 - 语音识别、语音转文本、转录、情感分析（如Siri、[URL]）。" at bounding box center [457, 255] width 307 height 10
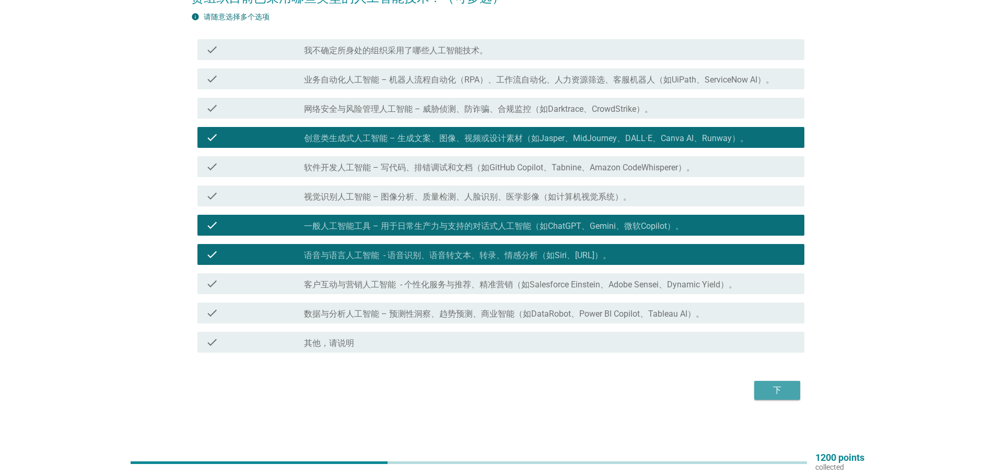
click at [779, 386] on div "下" at bounding box center [777, 390] width 29 height 13
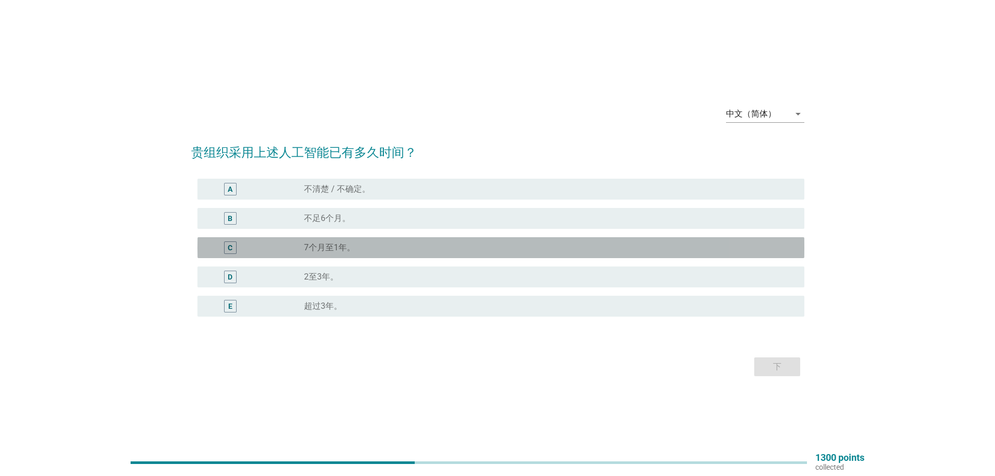
click at [324, 244] on label "7个月至1年。" at bounding box center [329, 247] width 51 height 10
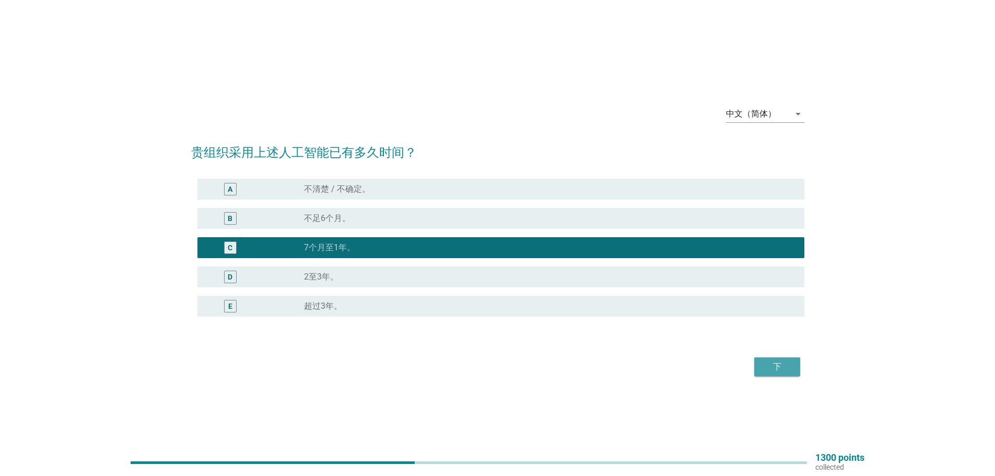
click at [784, 368] on div "下" at bounding box center [777, 366] width 29 height 13
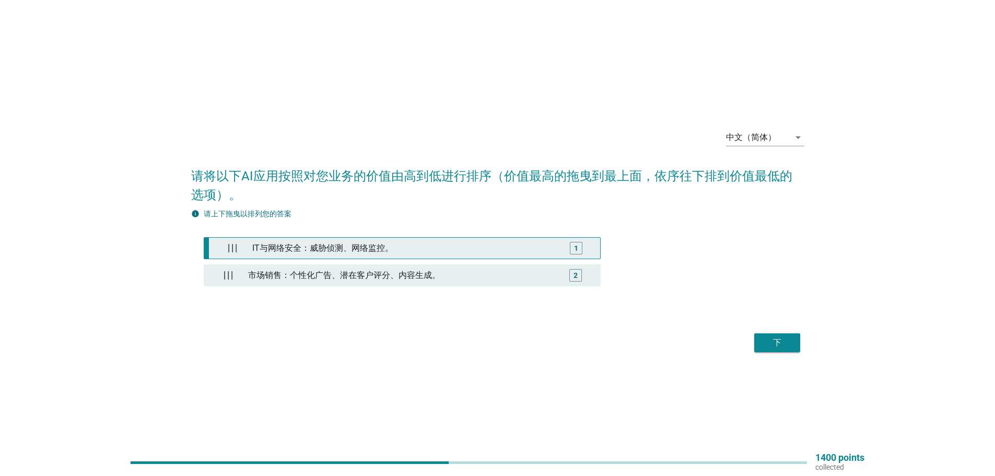
click at [407, 243] on div "IT与网络安全：威胁侦测、网络监控。" at bounding box center [404, 248] width 312 height 21
click at [396, 277] on div "市场销售：个性化广告、潜在客户评分、内容生成。" at bounding box center [402, 275] width 316 height 21
click at [775, 343] on div "下" at bounding box center [777, 342] width 29 height 13
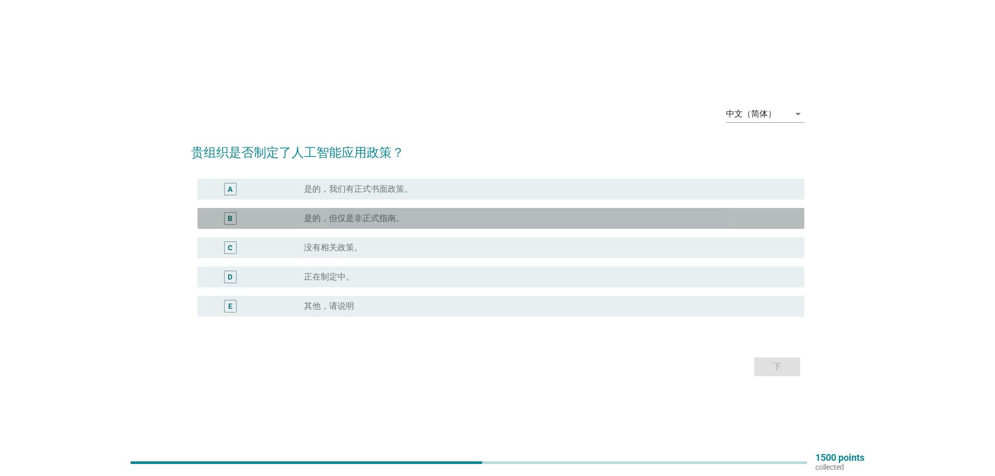
click at [354, 217] on label "是的，但仅是非正式指南。" at bounding box center [354, 218] width 100 height 10
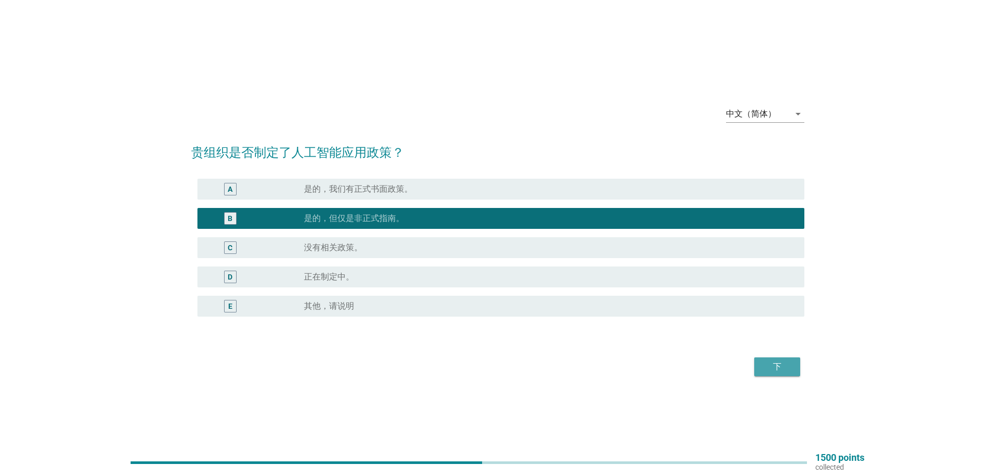
click at [781, 366] on div "下" at bounding box center [777, 366] width 29 height 13
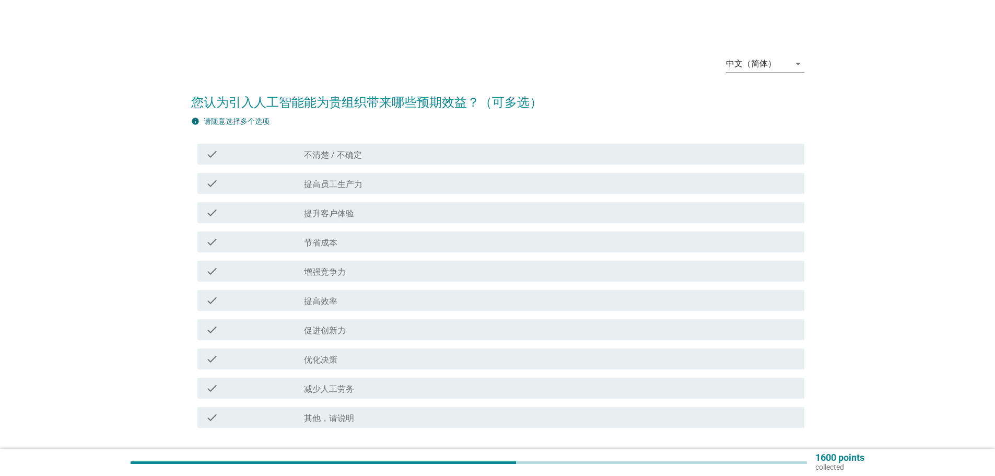
click at [327, 240] on label "节省成本" at bounding box center [320, 243] width 33 height 10
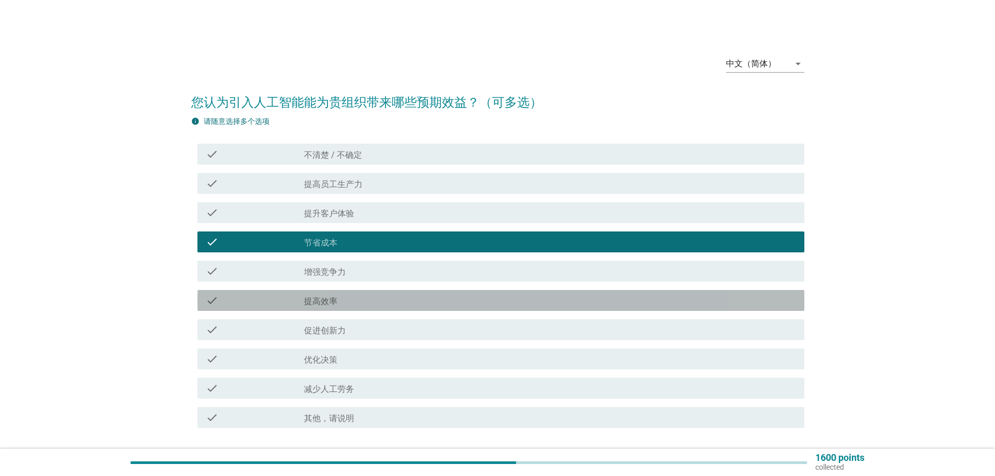
click at [323, 300] on label "提高效率" at bounding box center [320, 301] width 33 height 10
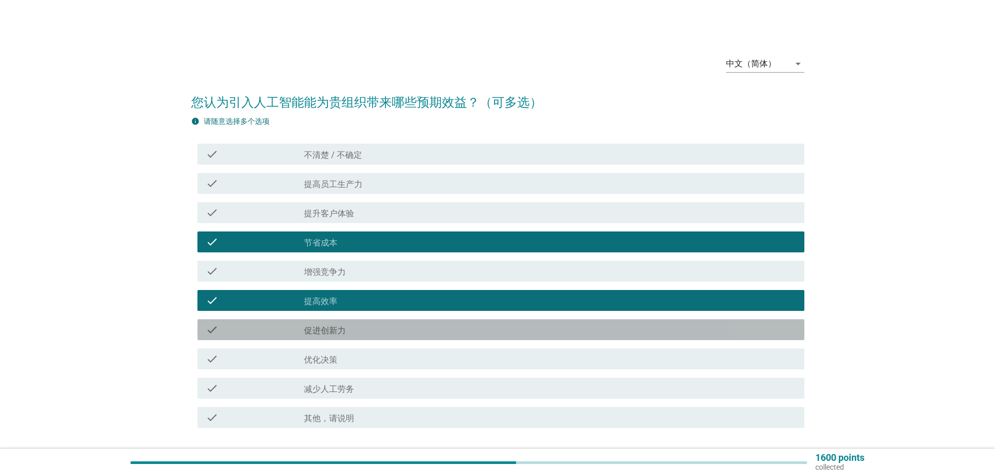
click at [339, 332] on label "促进创新力" at bounding box center [325, 330] width 42 height 10
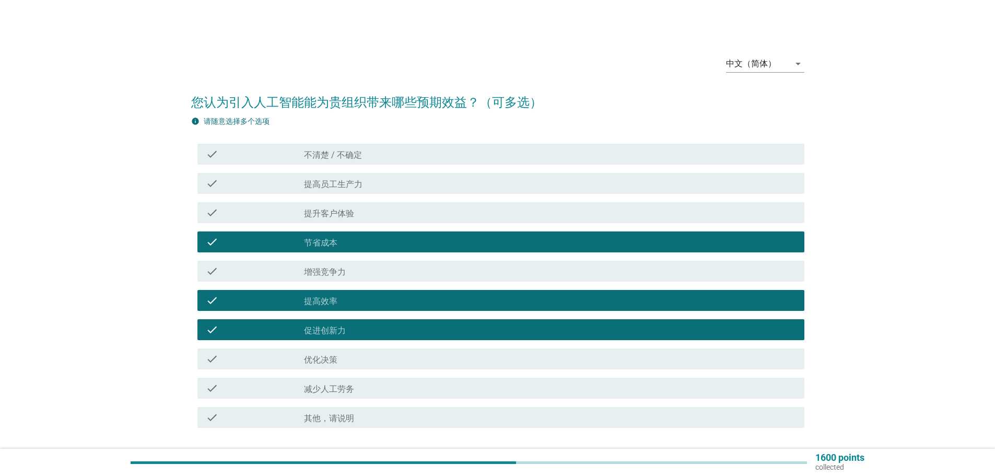
scroll to position [76, 0]
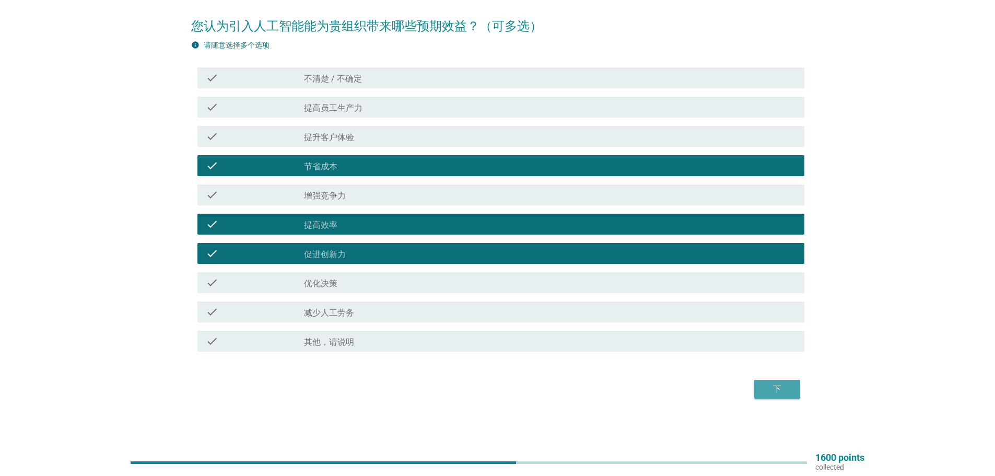
click at [772, 391] on div "下" at bounding box center [777, 389] width 29 height 13
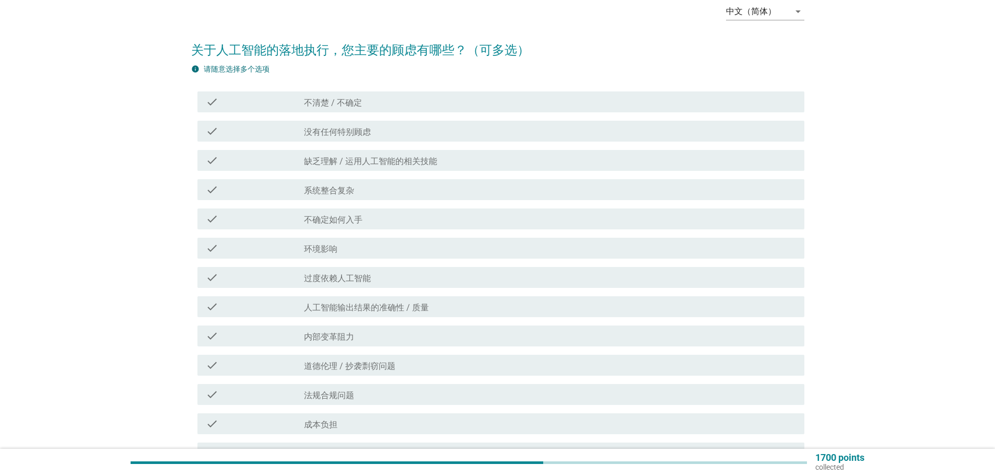
scroll to position [104, 0]
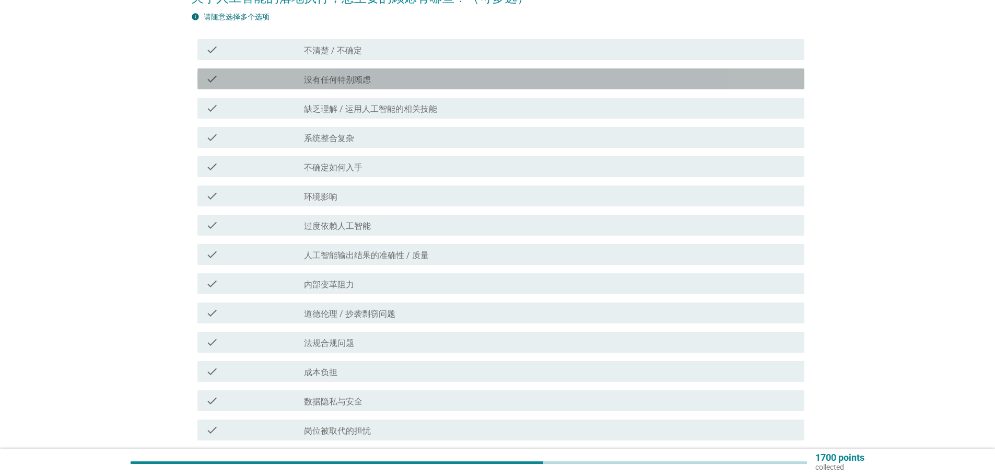
click at [325, 77] on label "没有任何特别顾虑" at bounding box center [337, 80] width 67 height 10
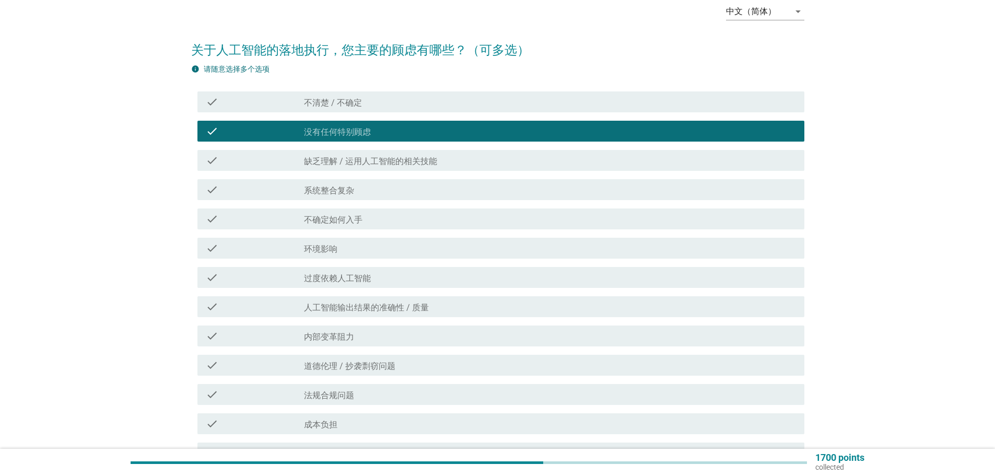
scroll to position [252, 0]
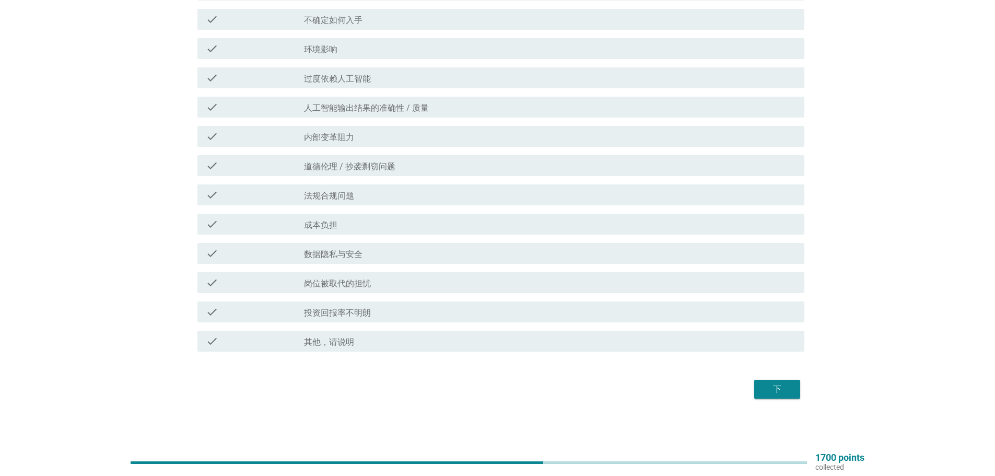
click at [777, 388] on div "下" at bounding box center [777, 389] width 29 height 13
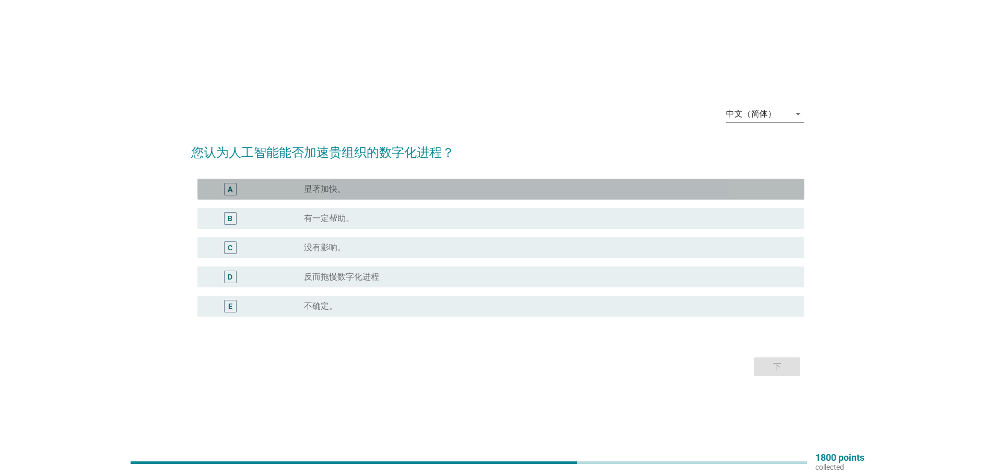
click at [330, 190] on label "显著加快。" at bounding box center [325, 189] width 42 height 10
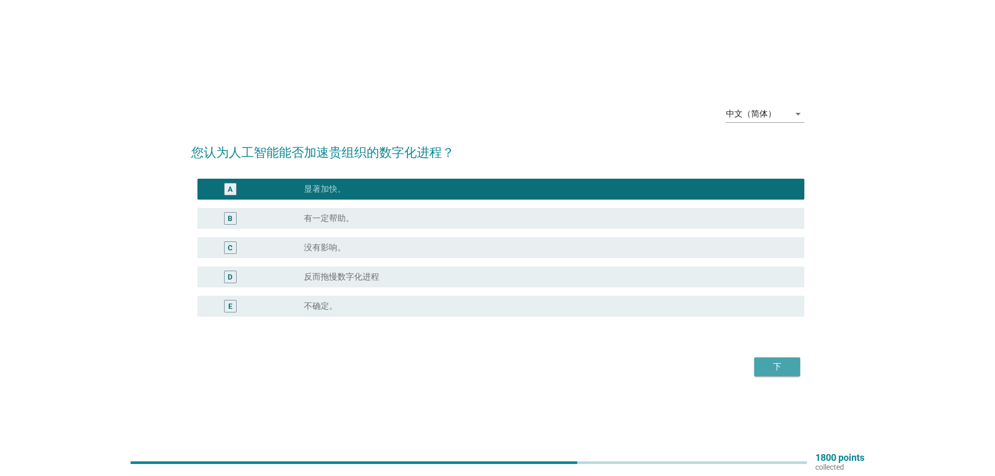
click at [787, 363] on div "下" at bounding box center [777, 366] width 29 height 13
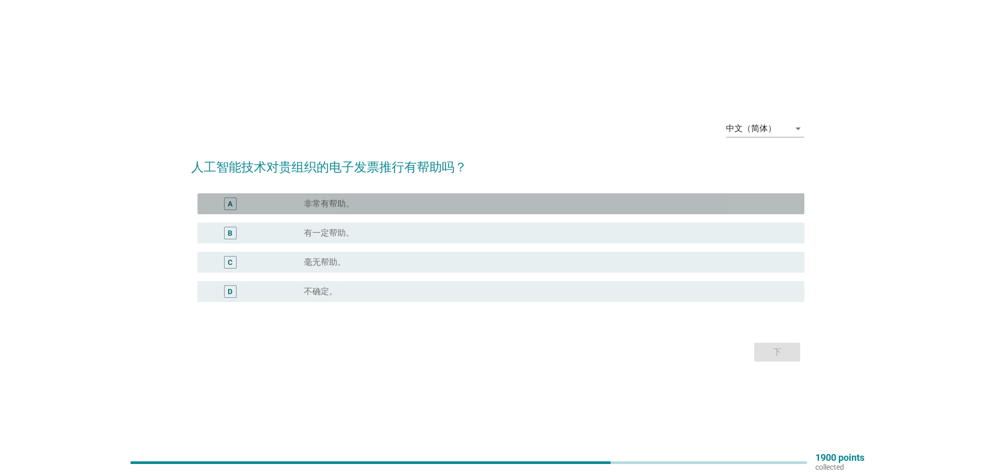
click at [333, 203] on label "非常有帮助。" at bounding box center [329, 204] width 50 height 10
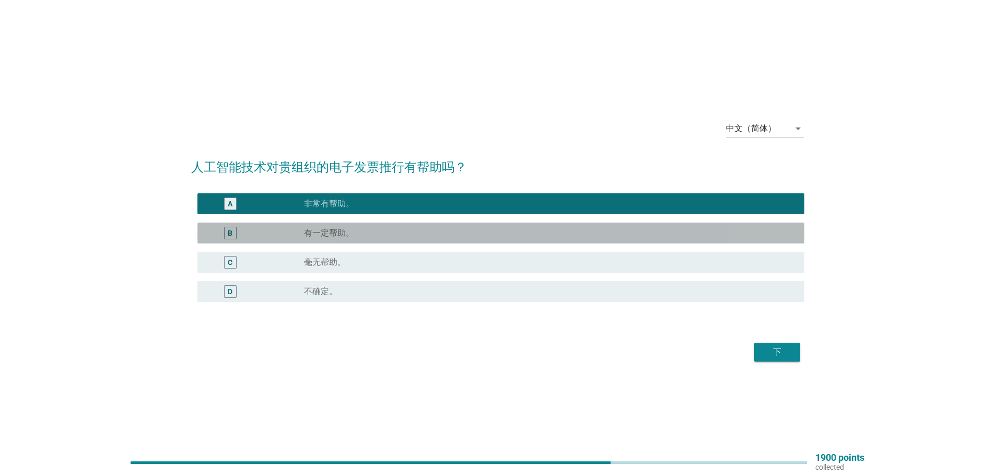
click at [327, 229] on label "有一定帮助。" at bounding box center [329, 233] width 50 height 10
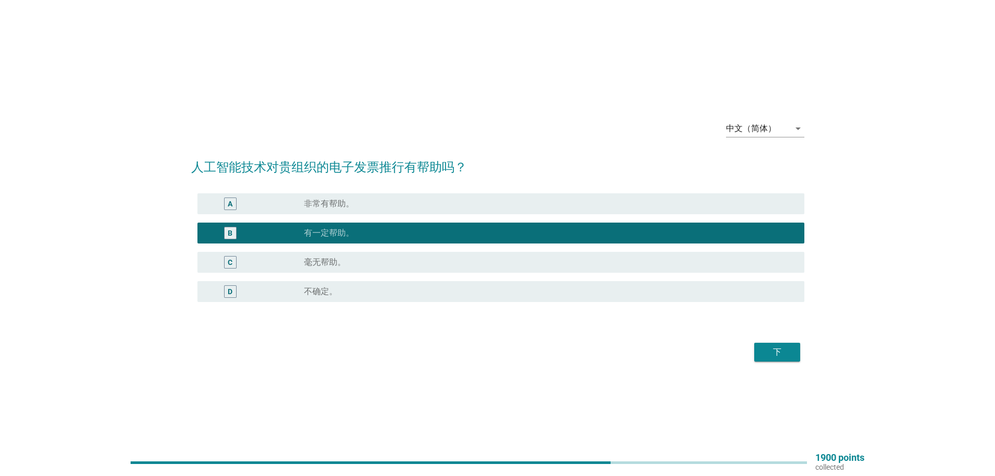
click at [787, 348] on div "下" at bounding box center [777, 352] width 29 height 13
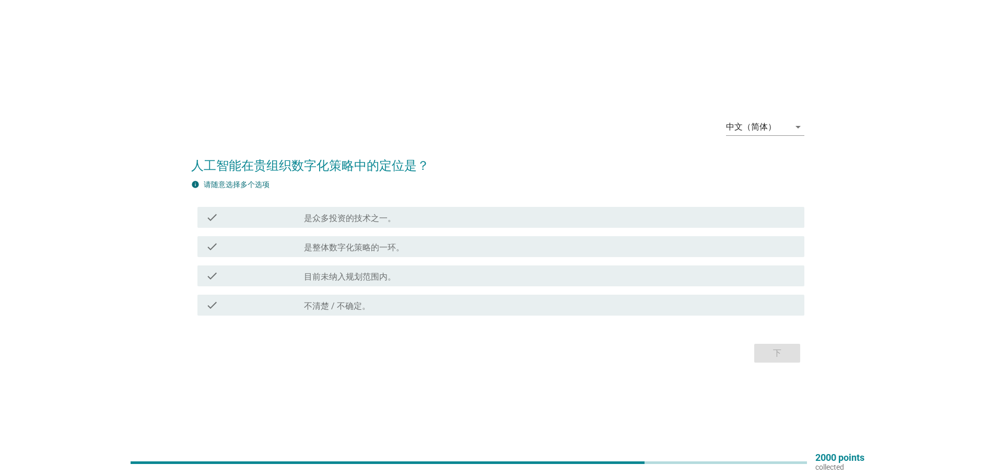
click at [360, 244] on label "是整体数字化策略的一环。" at bounding box center [354, 247] width 100 height 10
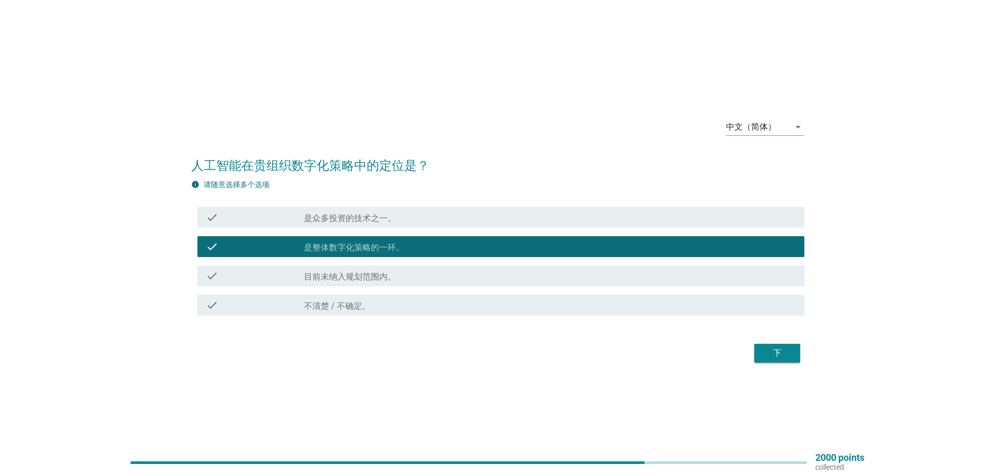
click at [781, 352] on div "下" at bounding box center [777, 353] width 29 height 13
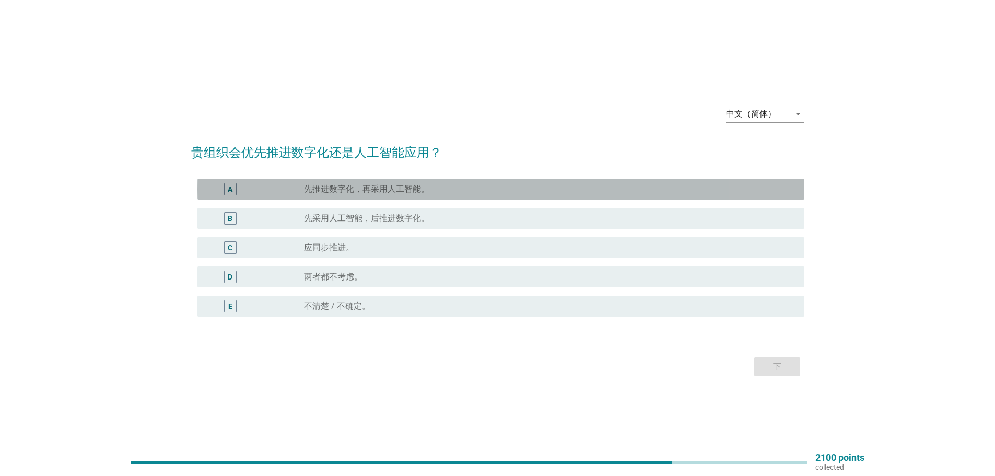
click at [385, 189] on label "先推进数字化，再采用人工智能。" at bounding box center [366, 189] width 125 height 10
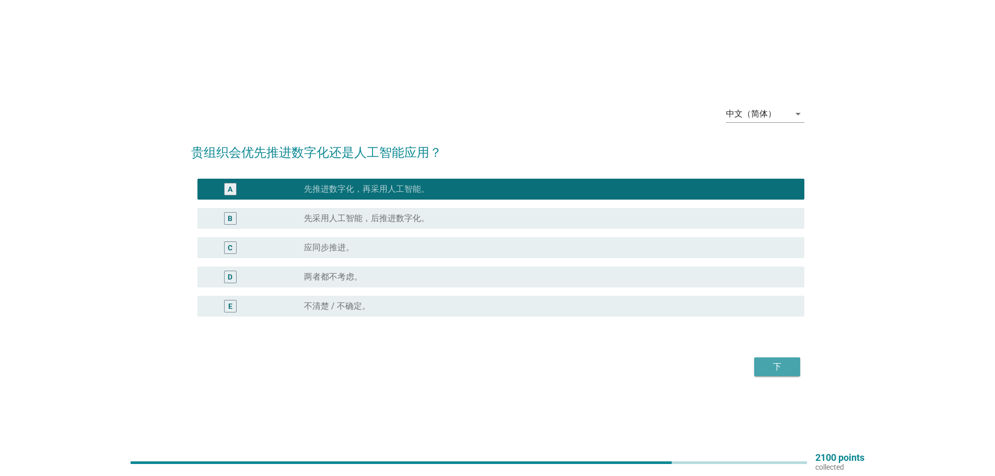
click at [783, 364] on div "下" at bounding box center [777, 366] width 29 height 13
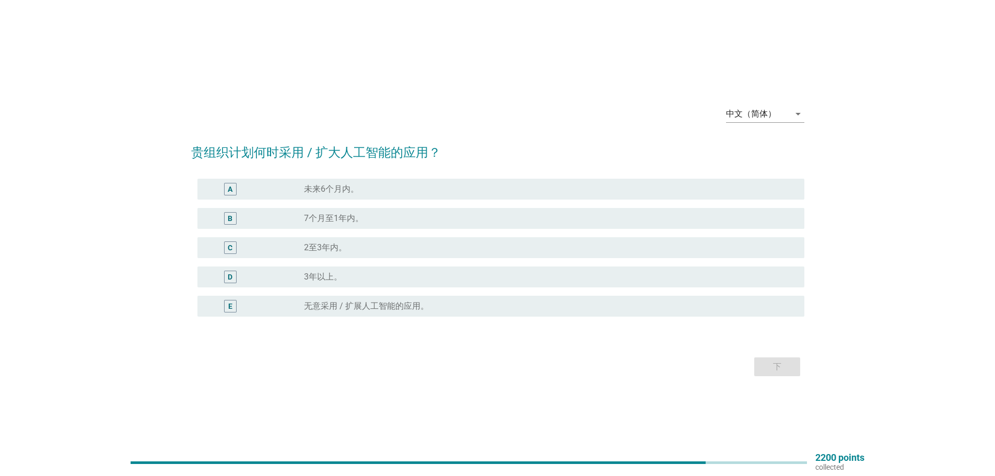
click at [326, 244] on label "2至3年内。" at bounding box center [325, 247] width 43 height 10
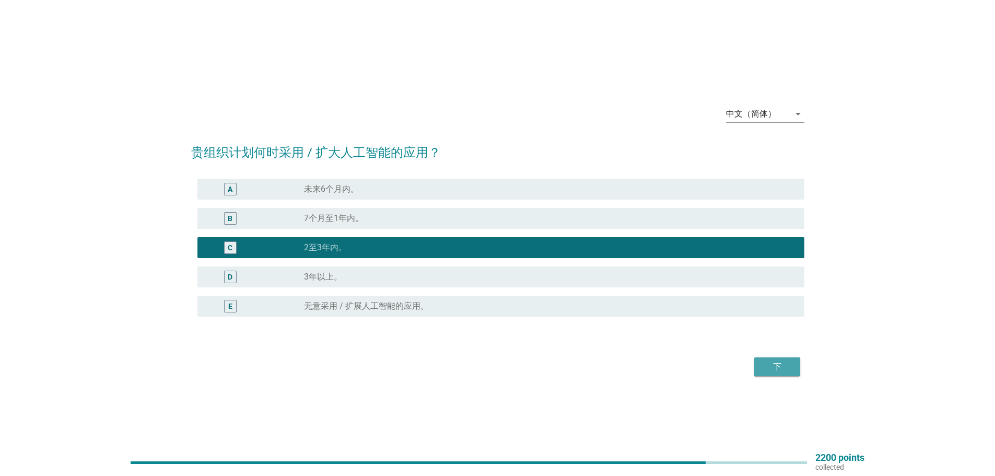
click at [782, 367] on div "下" at bounding box center [777, 366] width 29 height 13
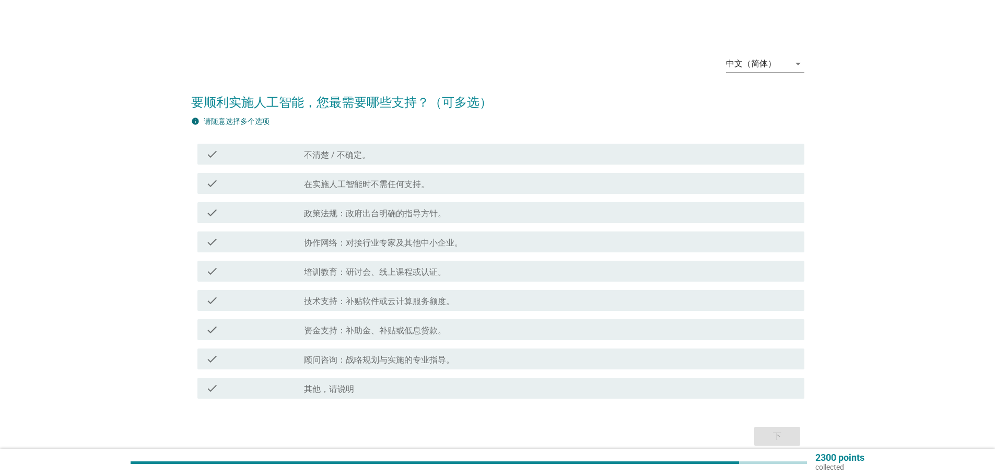
scroll to position [47, 0]
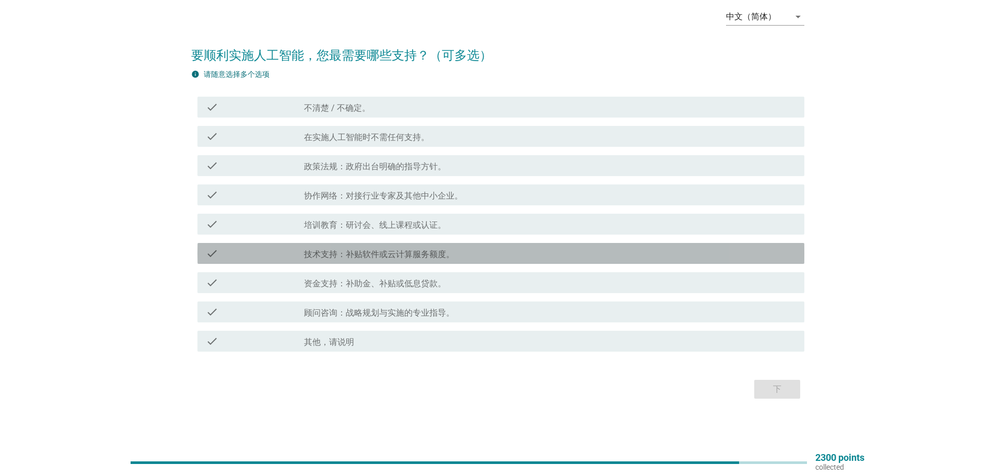
click at [381, 252] on label "技术支持：补贴软件或云计算服务额度。" at bounding box center [379, 254] width 150 height 10
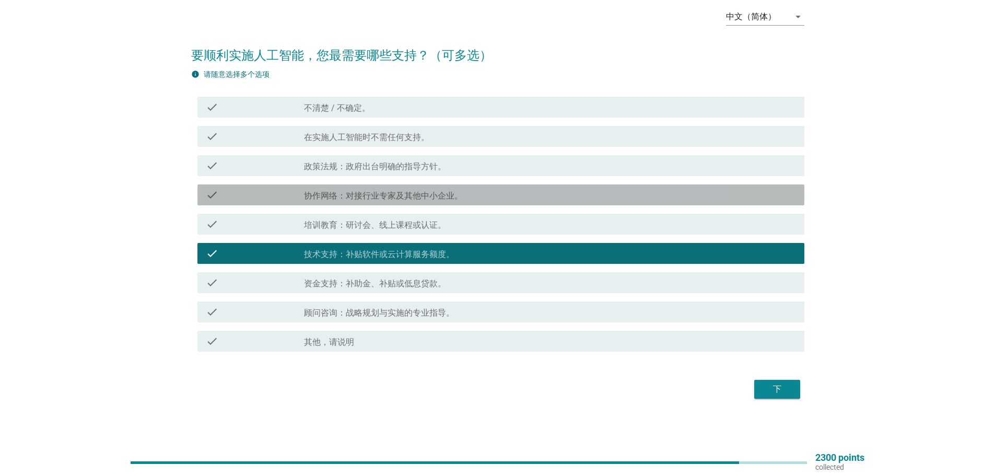
click at [364, 190] on div "check_box_outline_blank 协作网络：对接行业专家及其他中小企业。" at bounding box center [550, 195] width 492 height 13
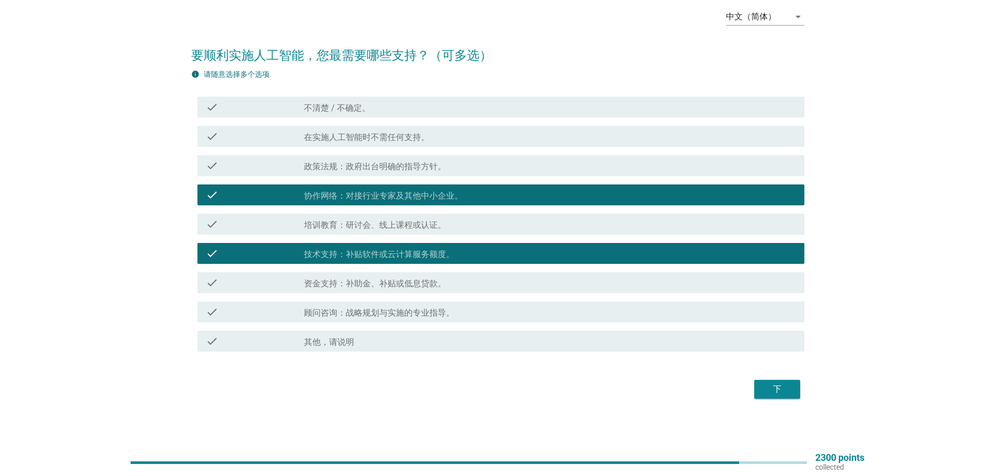
click at [789, 391] on div "下" at bounding box center [777, 389] width 29 height 13
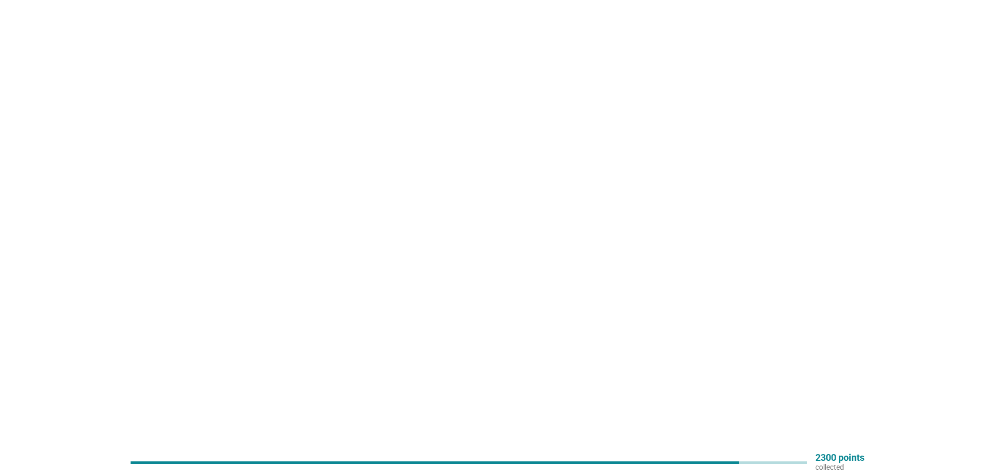
scroll to position [0, 0]
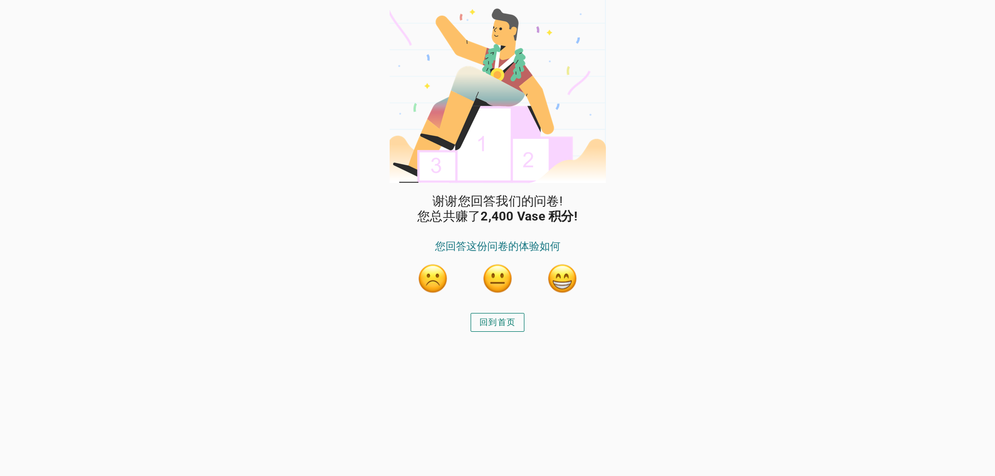
click at [567, 281] on button "button" at bounding box center [562, 278] width 31 height 31
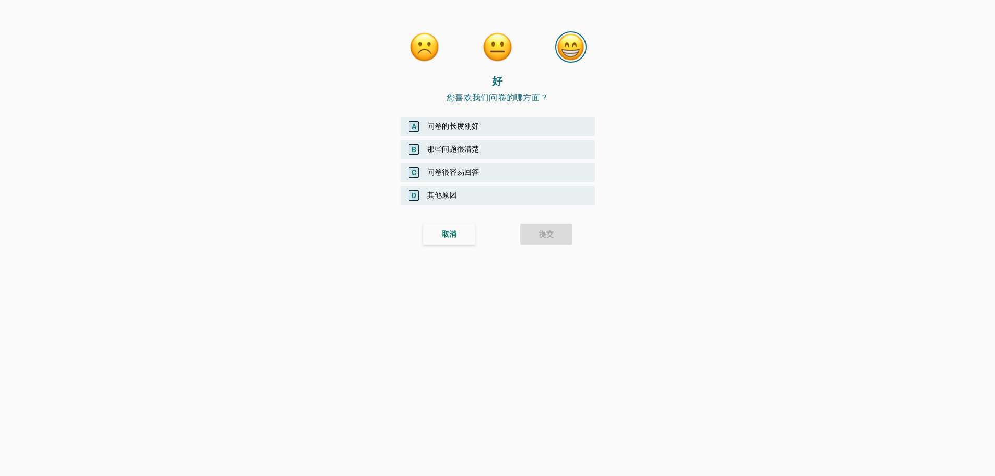
click at [477, 124] on div "A 问卷的长度刚好" at bounding box center [498, 126] width 194 height 19
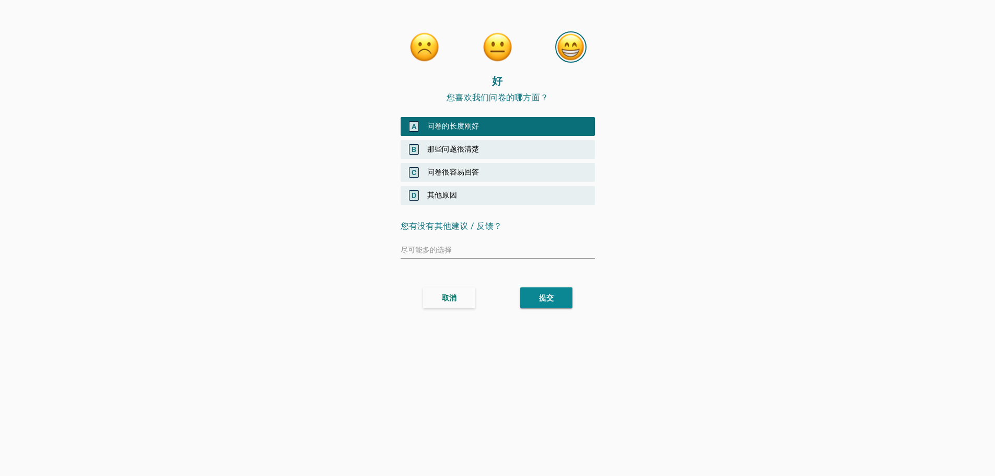
click at [459, 146] on div "B 那些问题很清楚" at bounding box center [498, 149] width 194 height 19
drag, startPoint x: 453, startPoint y: 170, endPoint x: 464, endPoint y: 193, distance: 25.0
click at [453, 171] on div "C 问卷很容易回答" at bounding box center [498, 172] width 194 height 19
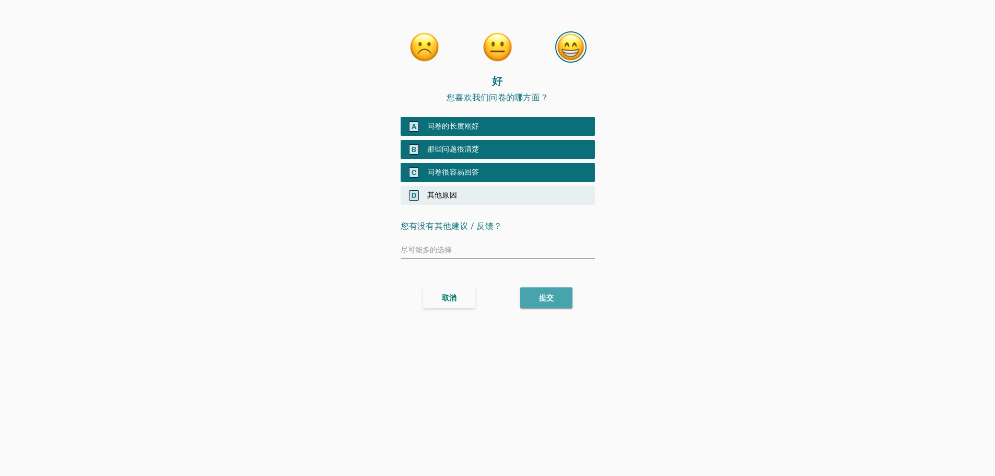
click at [550, 298] on div "提交" at bounding box center [546, 298] width 15 height 11
